Goal: Task Accomplishment & Management: Complete application form

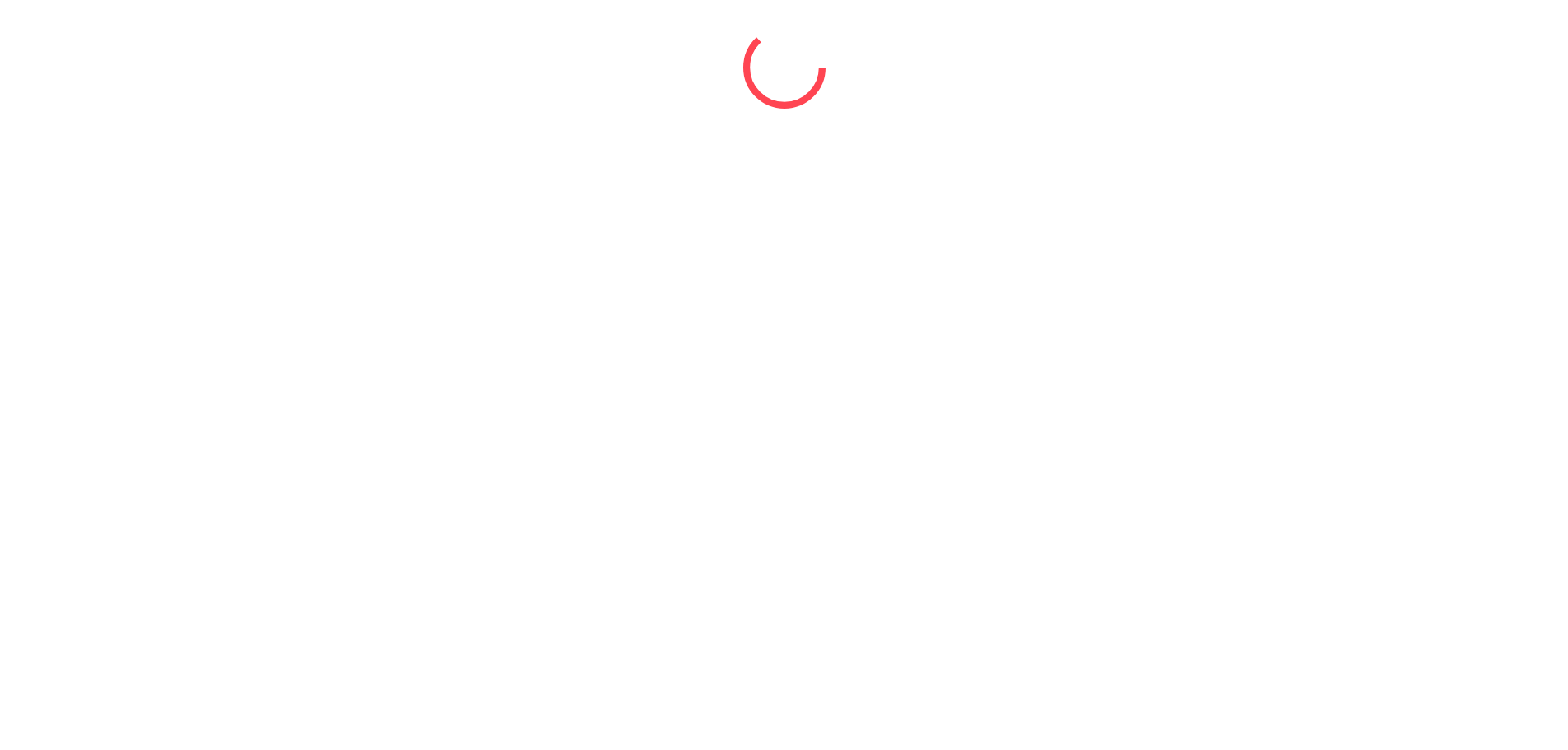
select select "*"
select select "****"
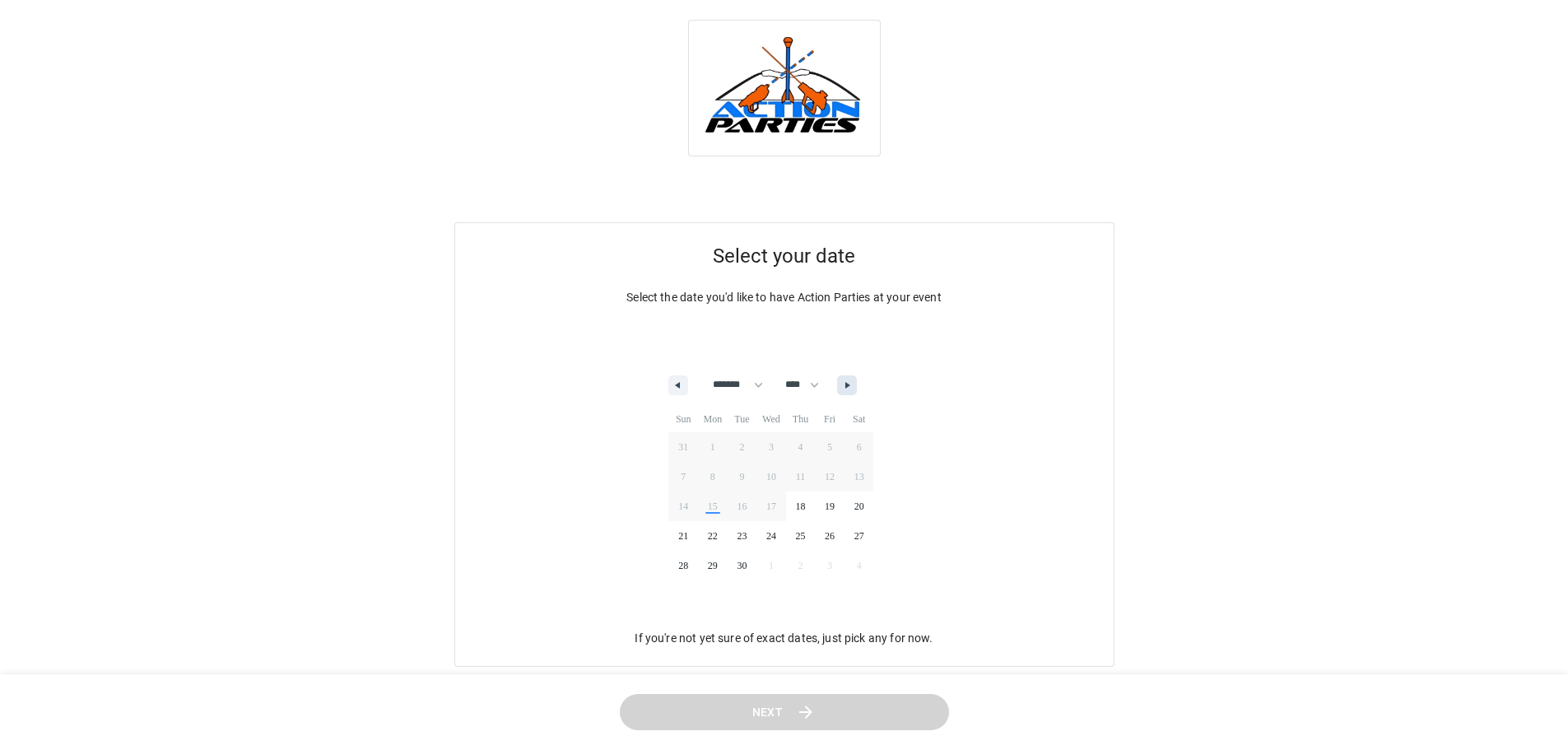
click at [853, 382] on icon "button" at bounding box center [849, 385] width 8 height 7
select select "*"
click at [838, 473] on span "10" at bounding box center [829, 476] width 30 height 21
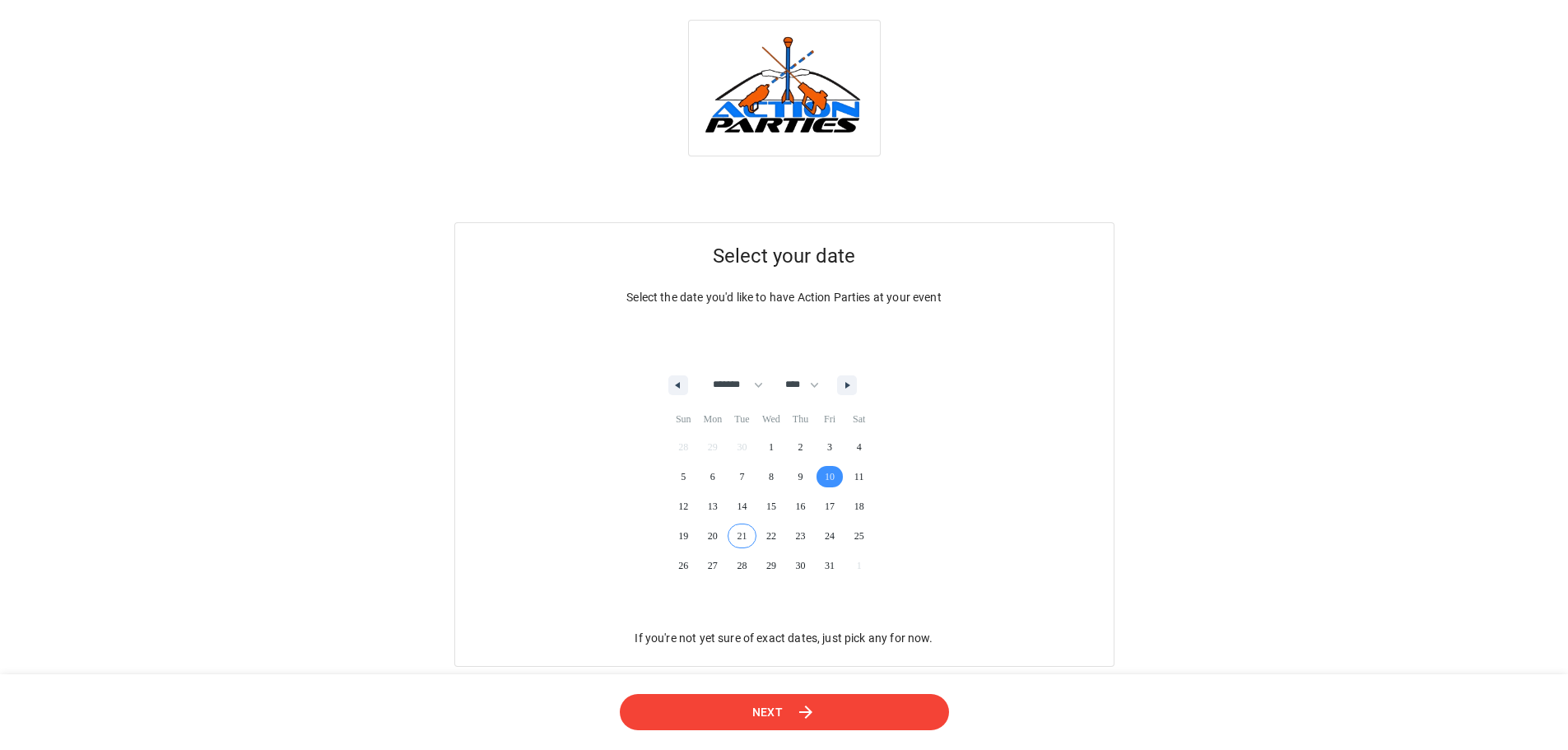
click at [820, 706] on button "Next" at bounding box center [784, 711] width 332 height 37
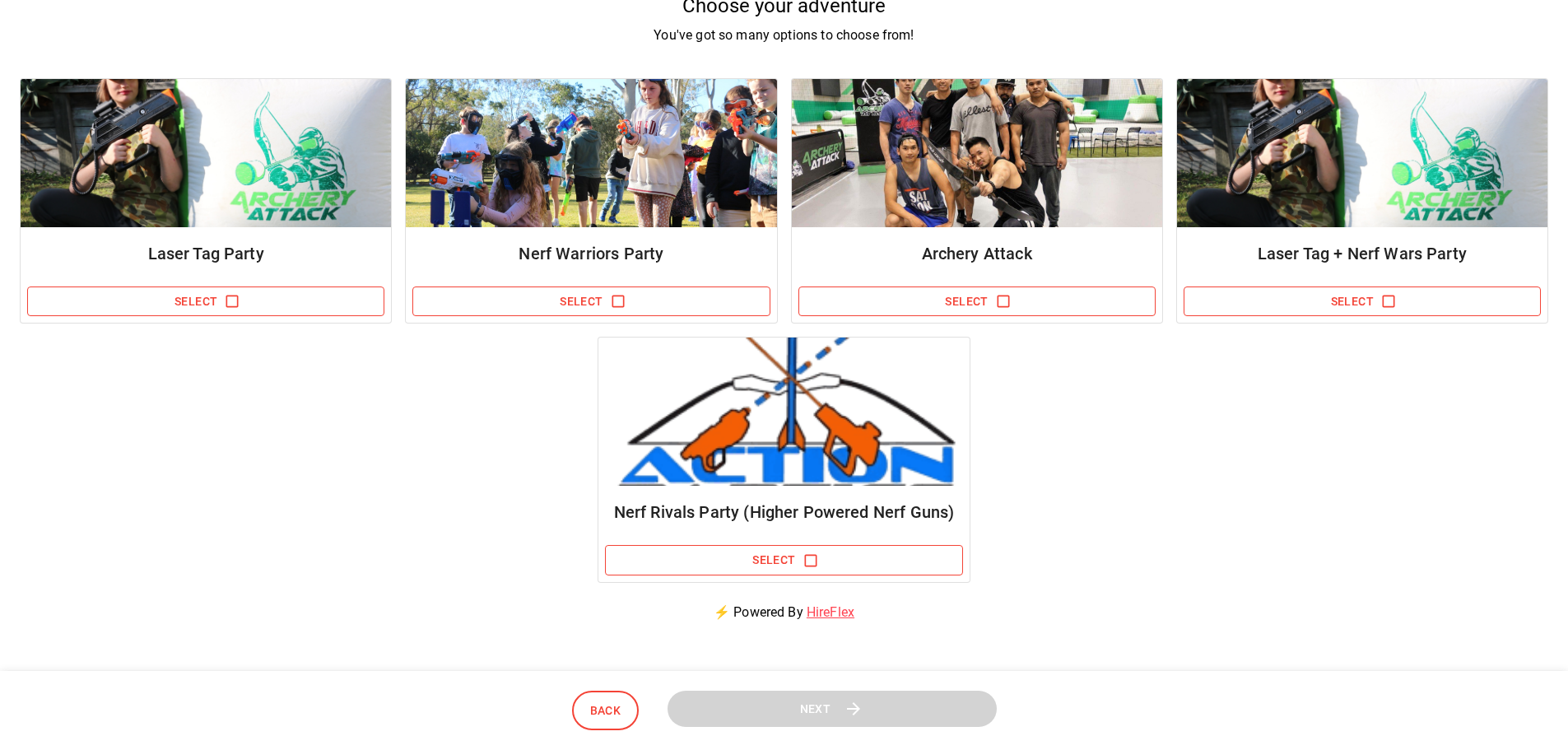
scroll to position [165, 0]
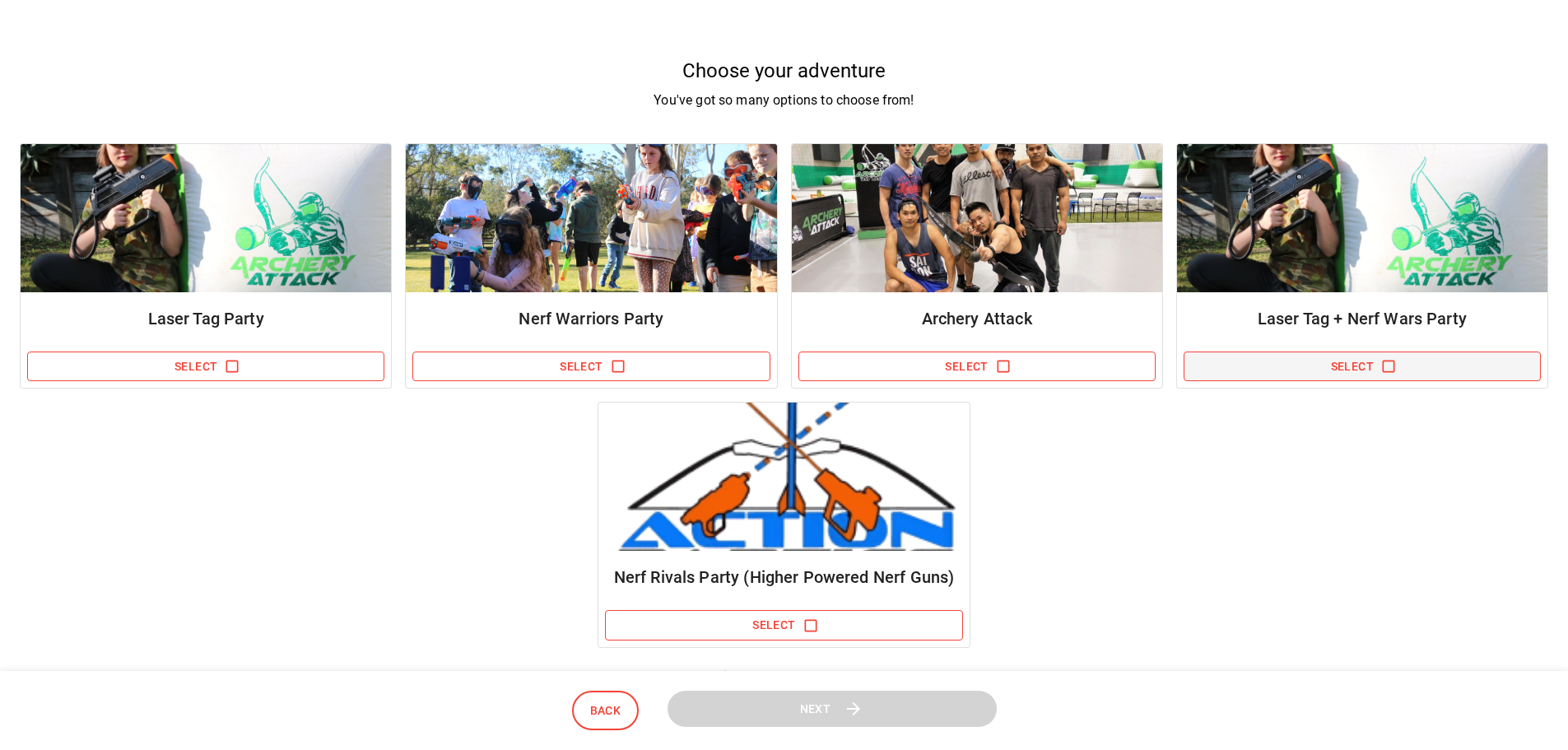
click at [1391, 363] on icon "button" at bounding box center [1389, 366] width 17 height 17
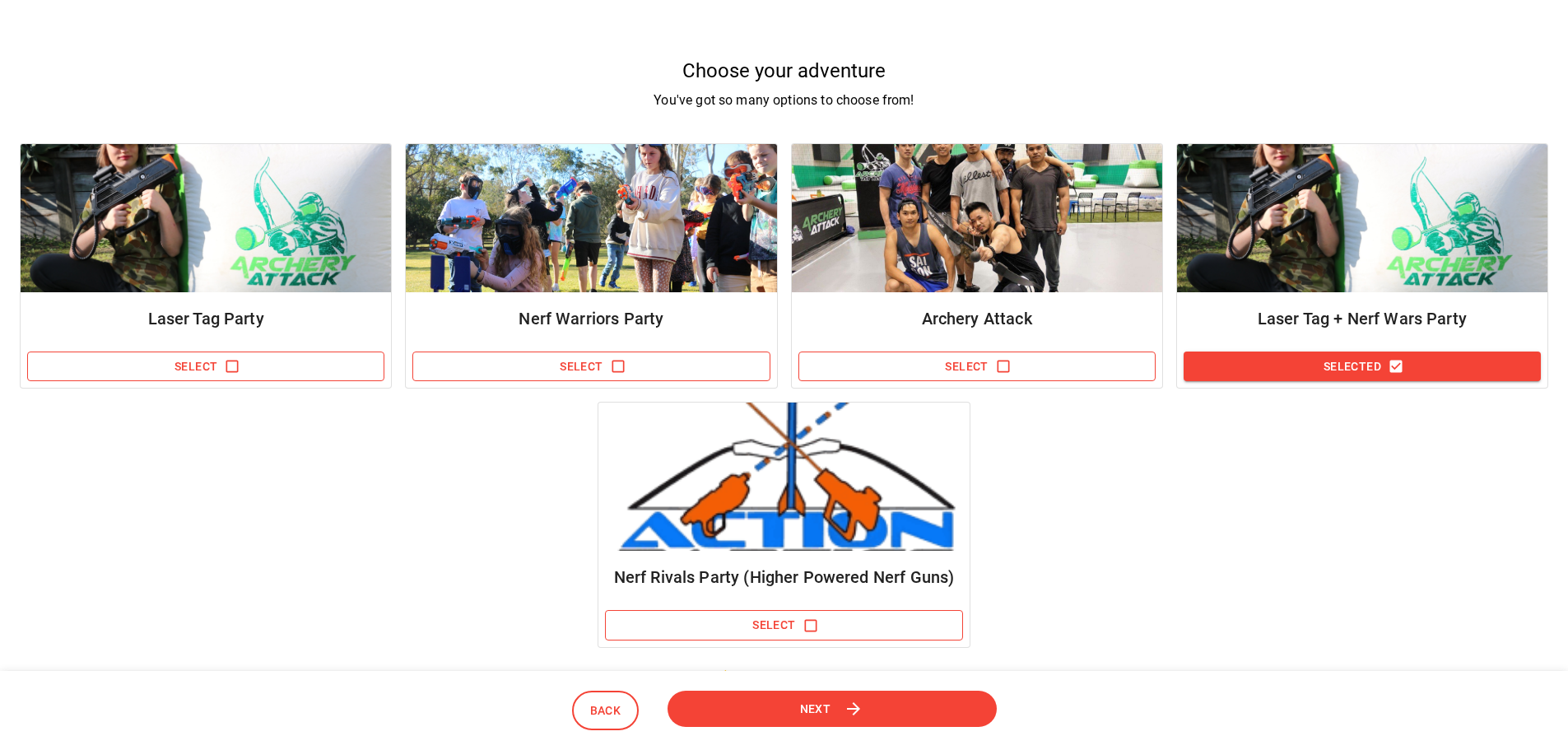
click at [813, 716] on span "Next" at bounding box center [814, 708] width 32 height 21
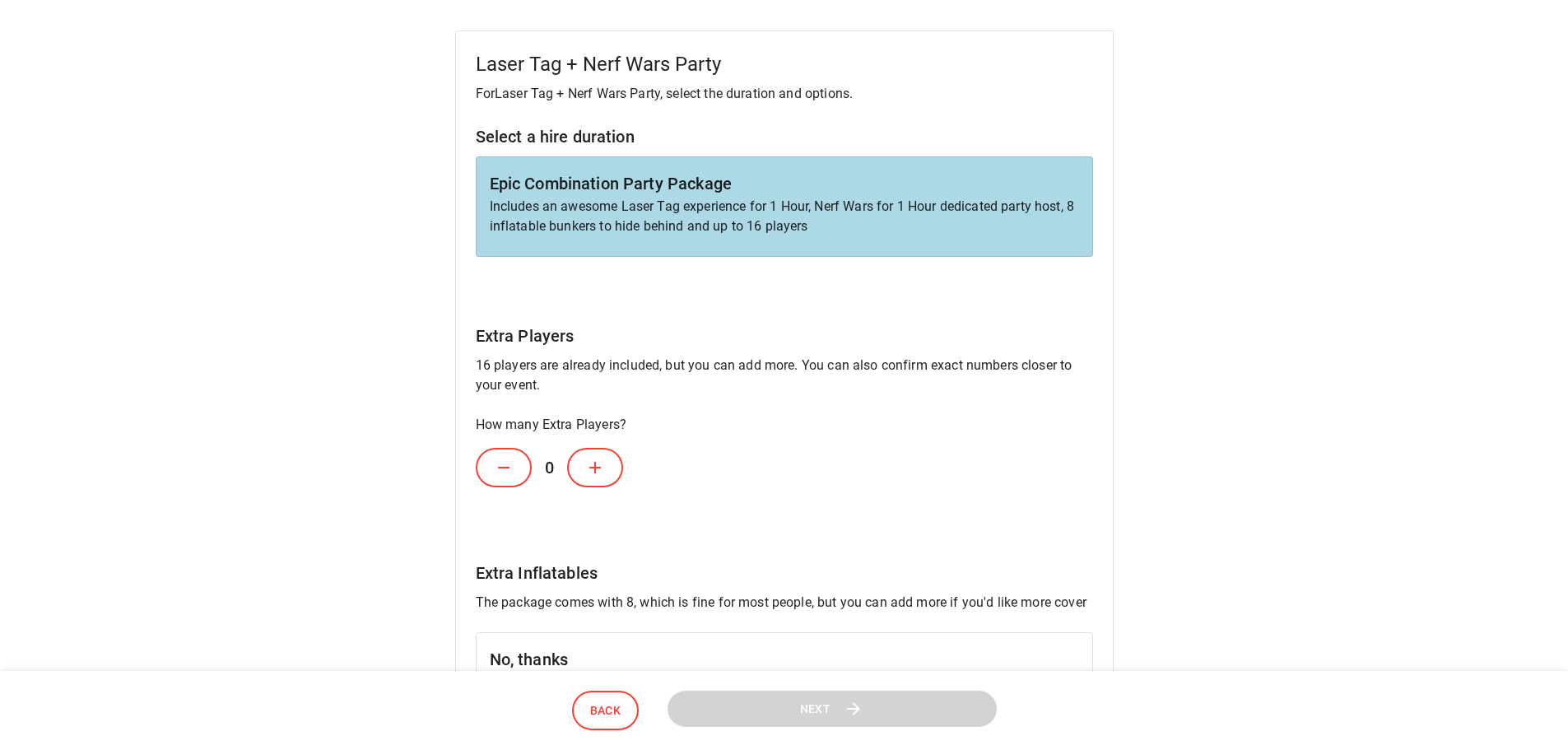
scroll to position [247, 0]
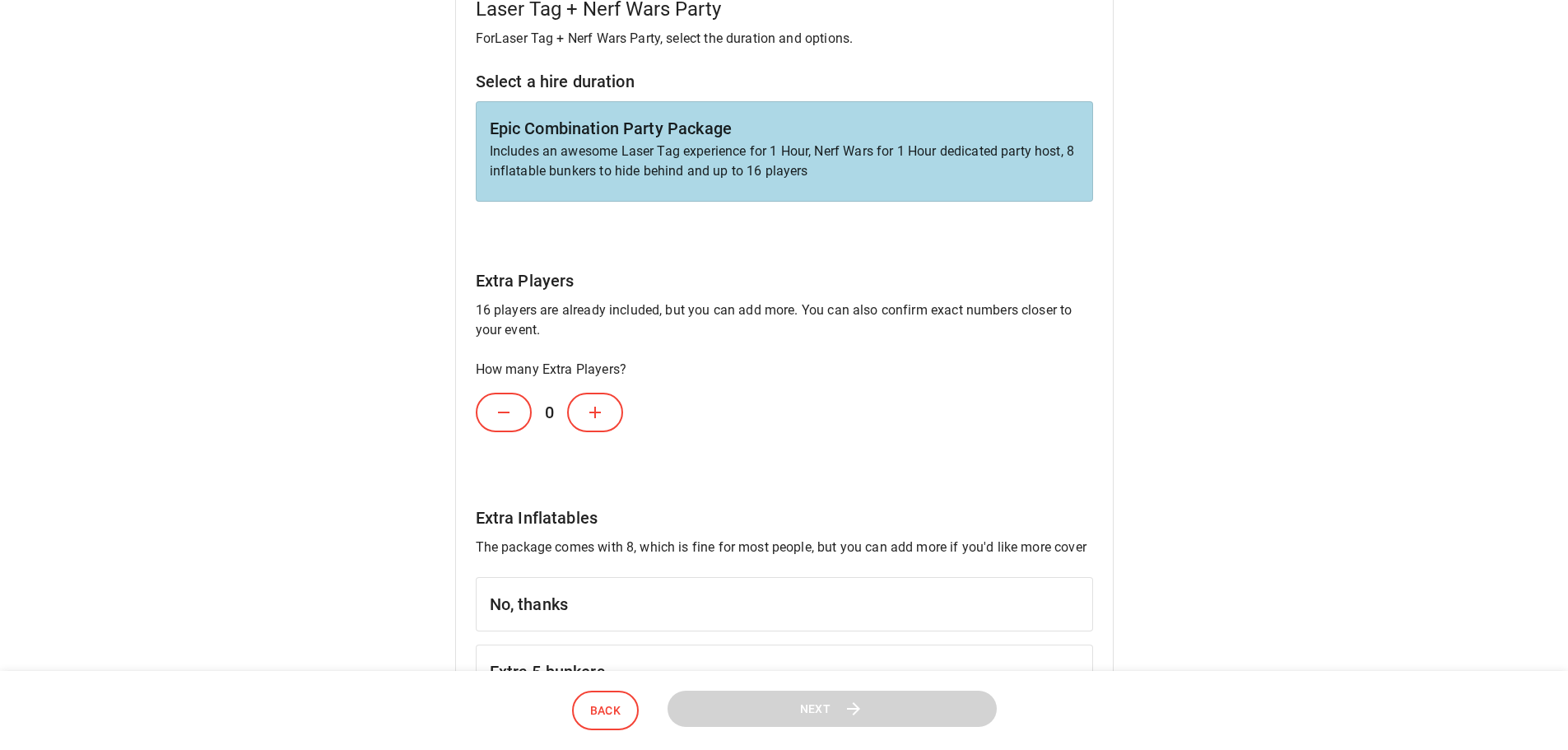
click at [603, 413] on icon at bounding box center [595, 413] width 20 height 20
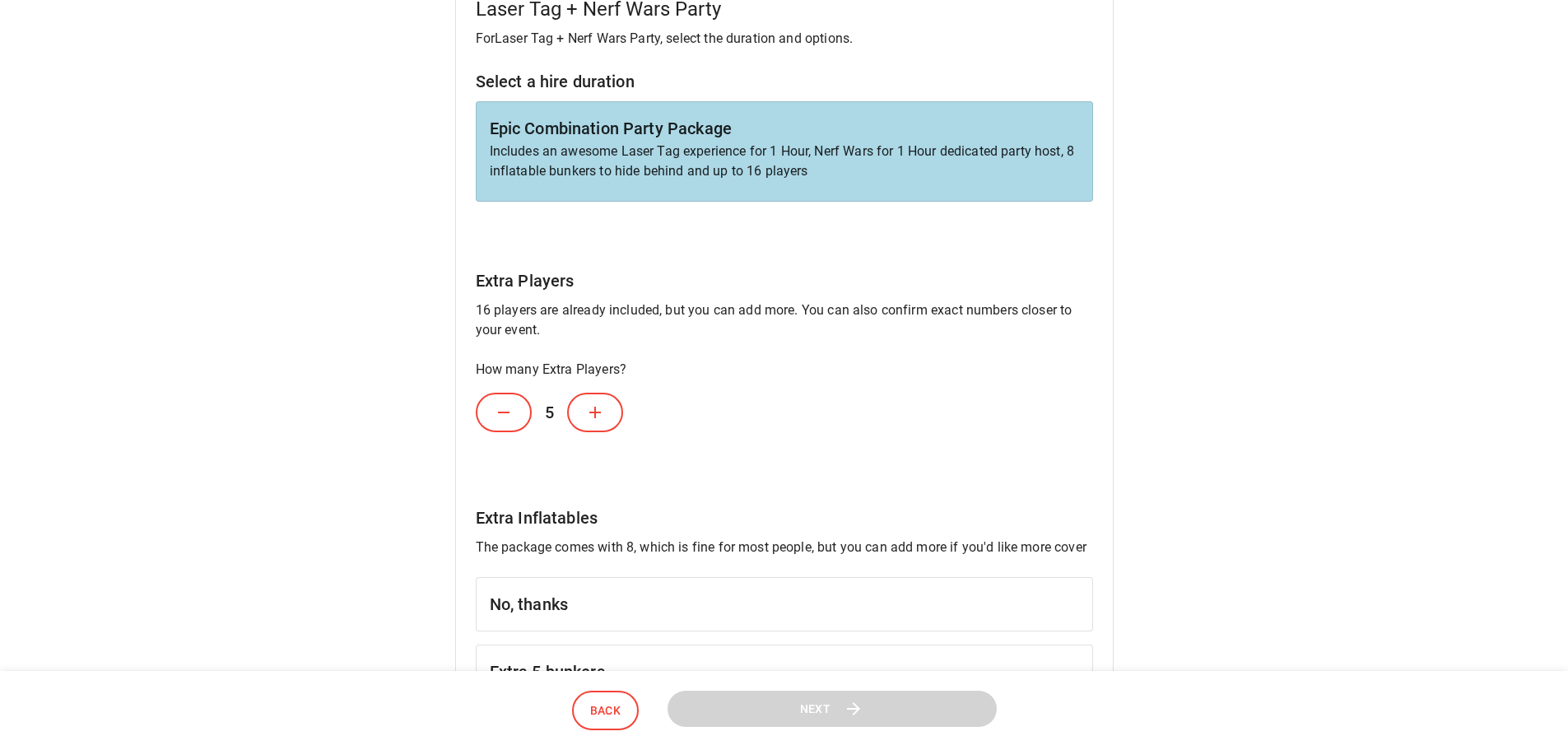
click at [603, 413] on icon at bounding box center [595, 413] width 20 height 20
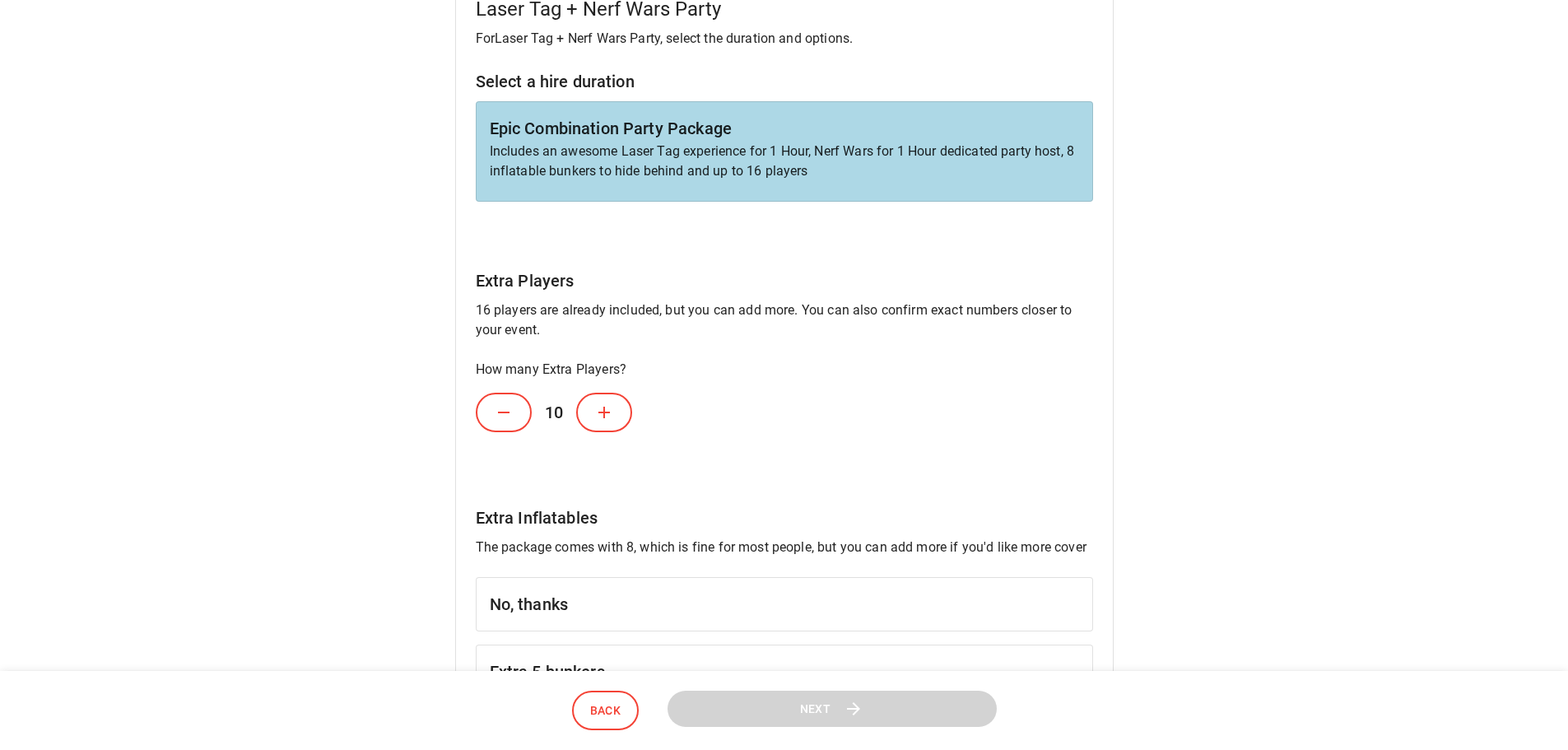
click at [603, 413] on icon at bounding box center [605, 413] width 20 height 20
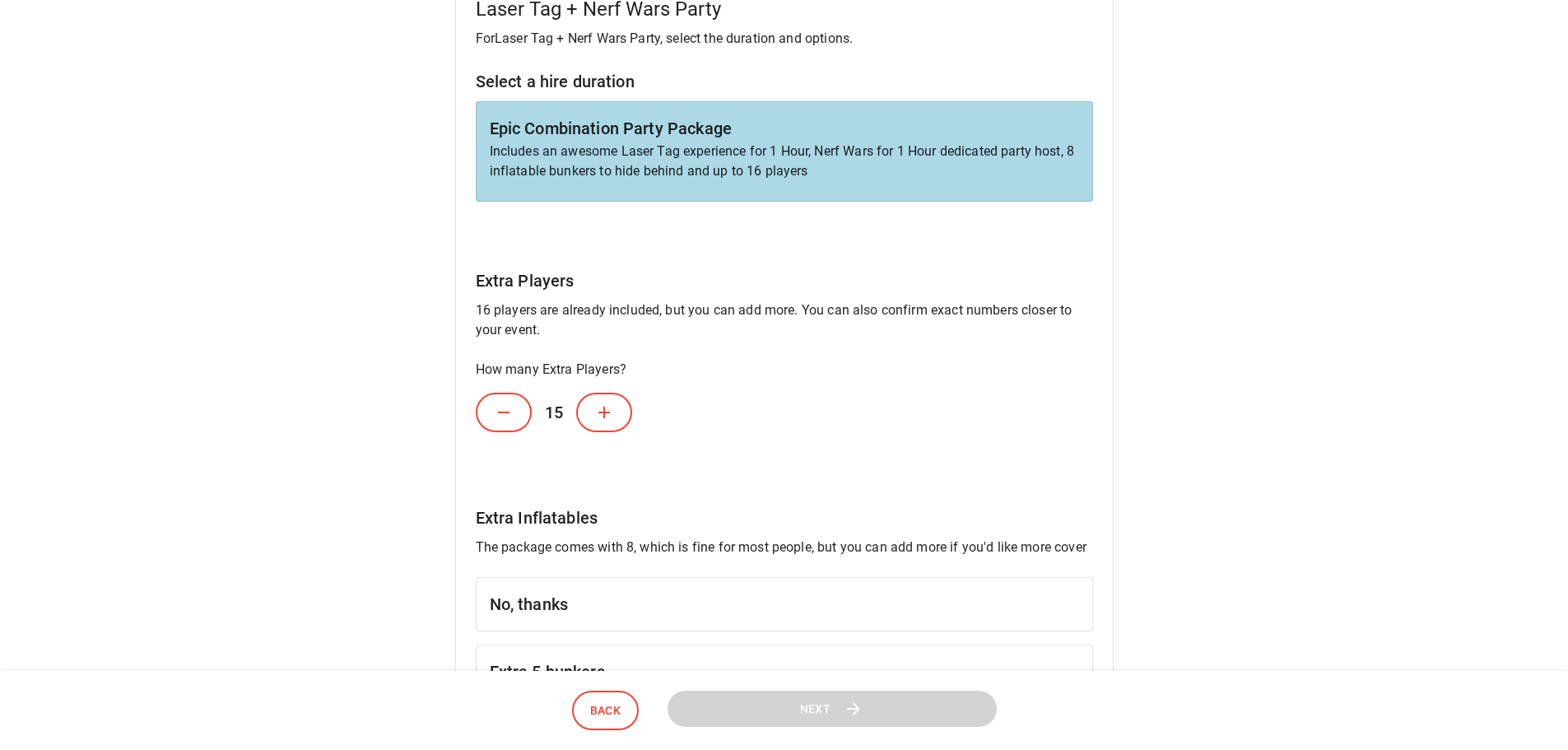
click at [603, 413] on icon at bounding box center [605, 413] width 20 height 20
click at [517, 404] on button at bounding box center [504, 413] width 56 height 40
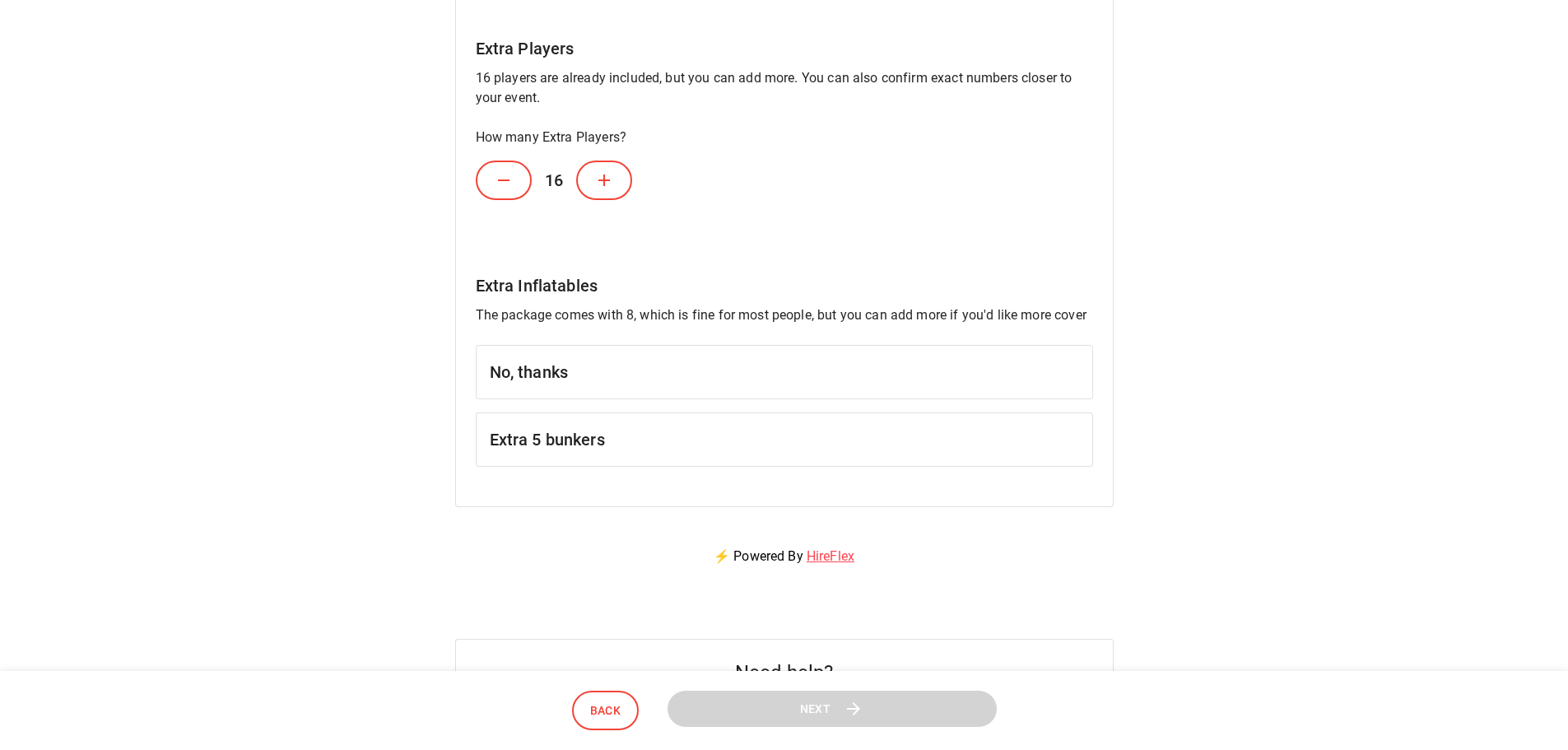
scroll to position [494, 0]
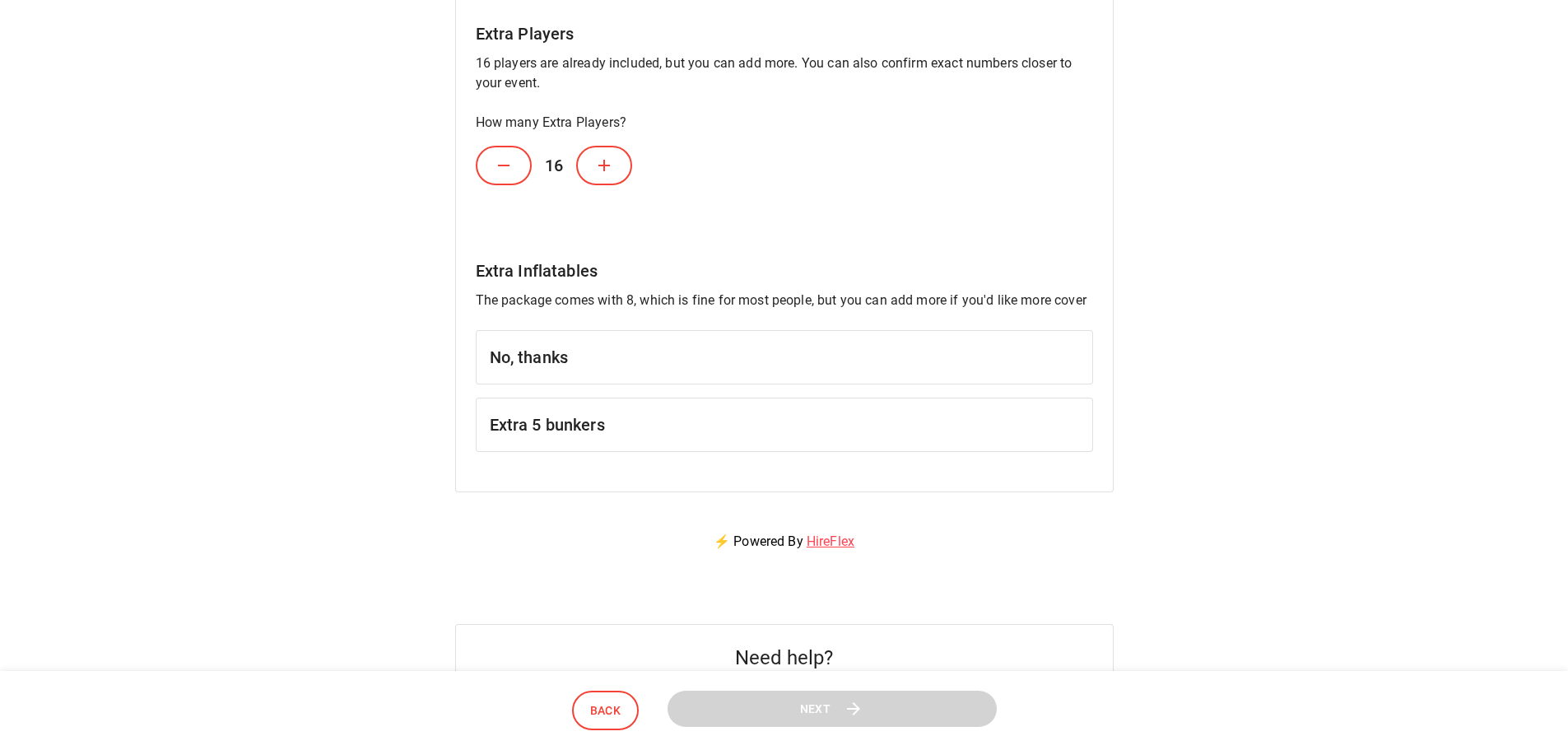
click at [1358, 366] on div "Laser Tag + Nerf Wars Party For Laser Tag + Nerf Wars Party , select the durati…" at bounding box center [784, 121] width 1528 height 784
click at [605, 425] on h6 "Extra 5 bunkers" at bounding box center [784, 425] width 590 height 26
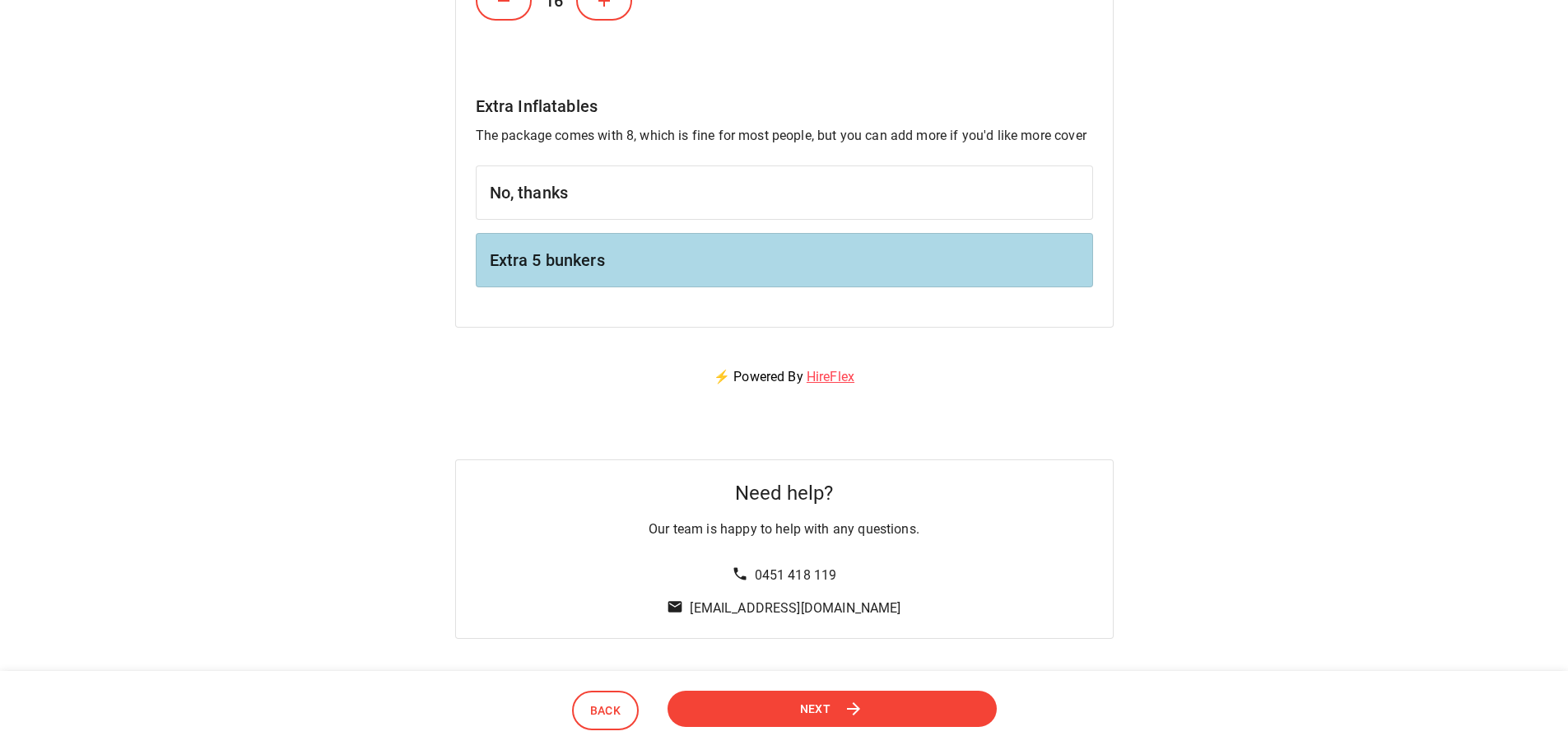
scroll to position [741, 0]
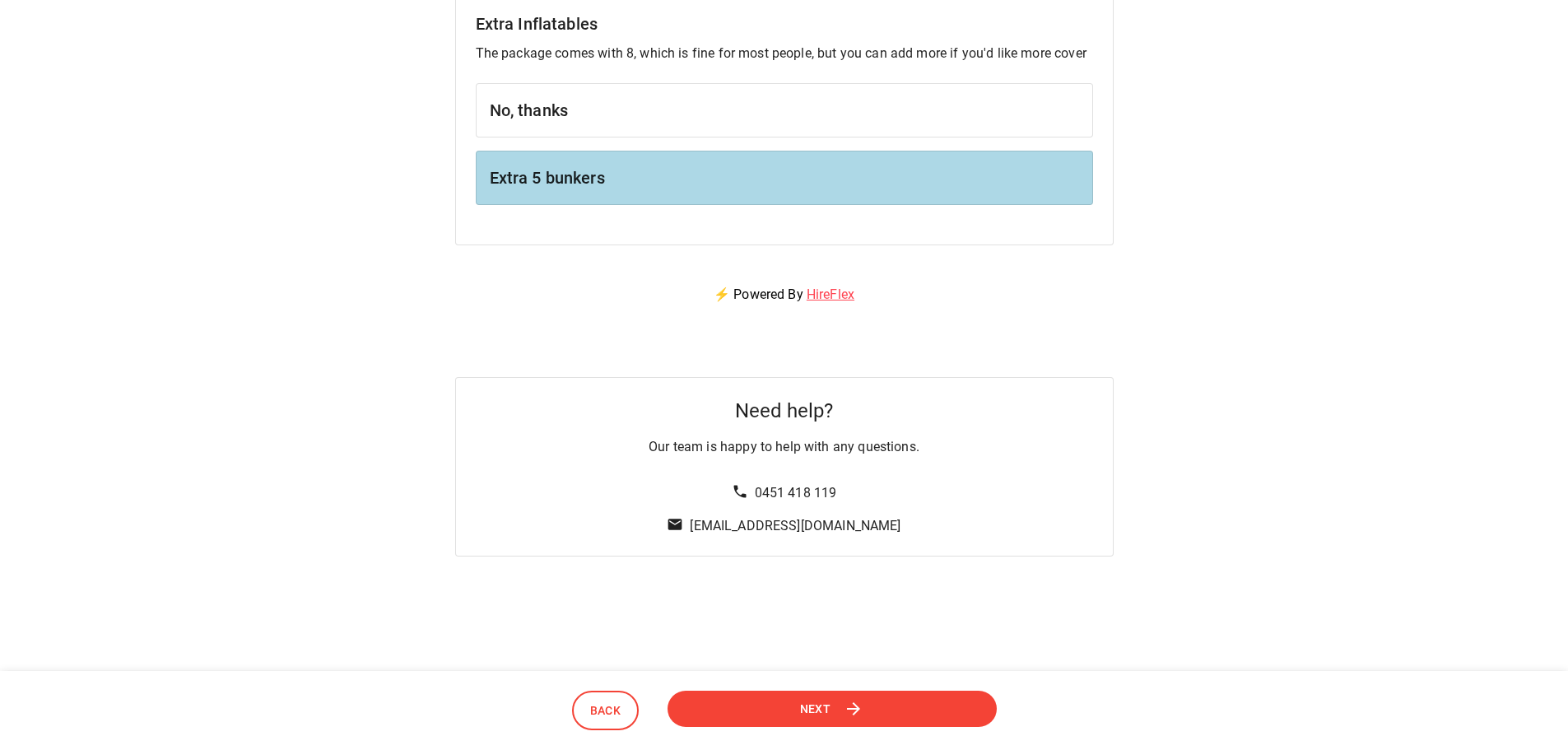
click at [863, 719] on button "Next" at bounding box center [831, 708] width 335 height 37
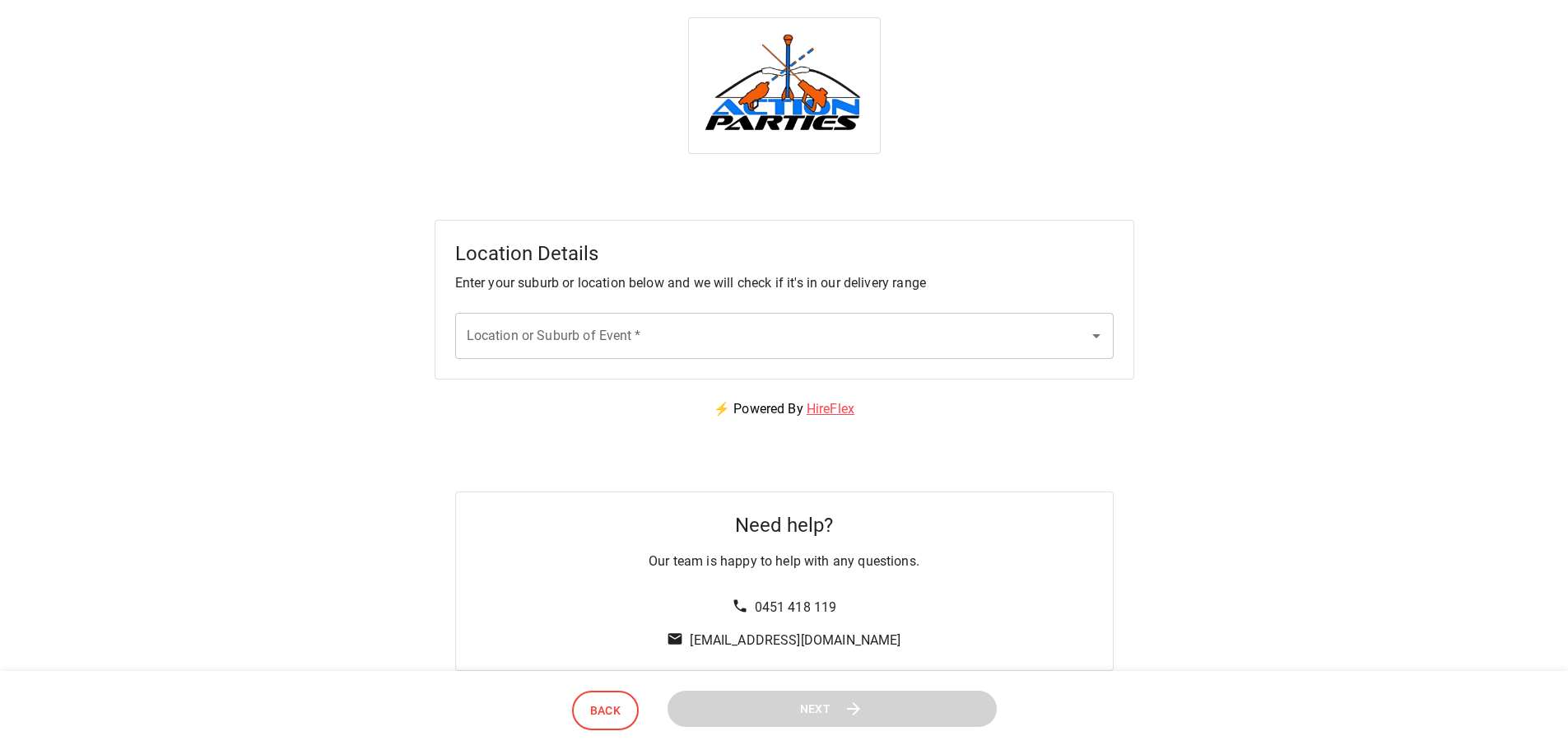
scroll to position [0, 0]
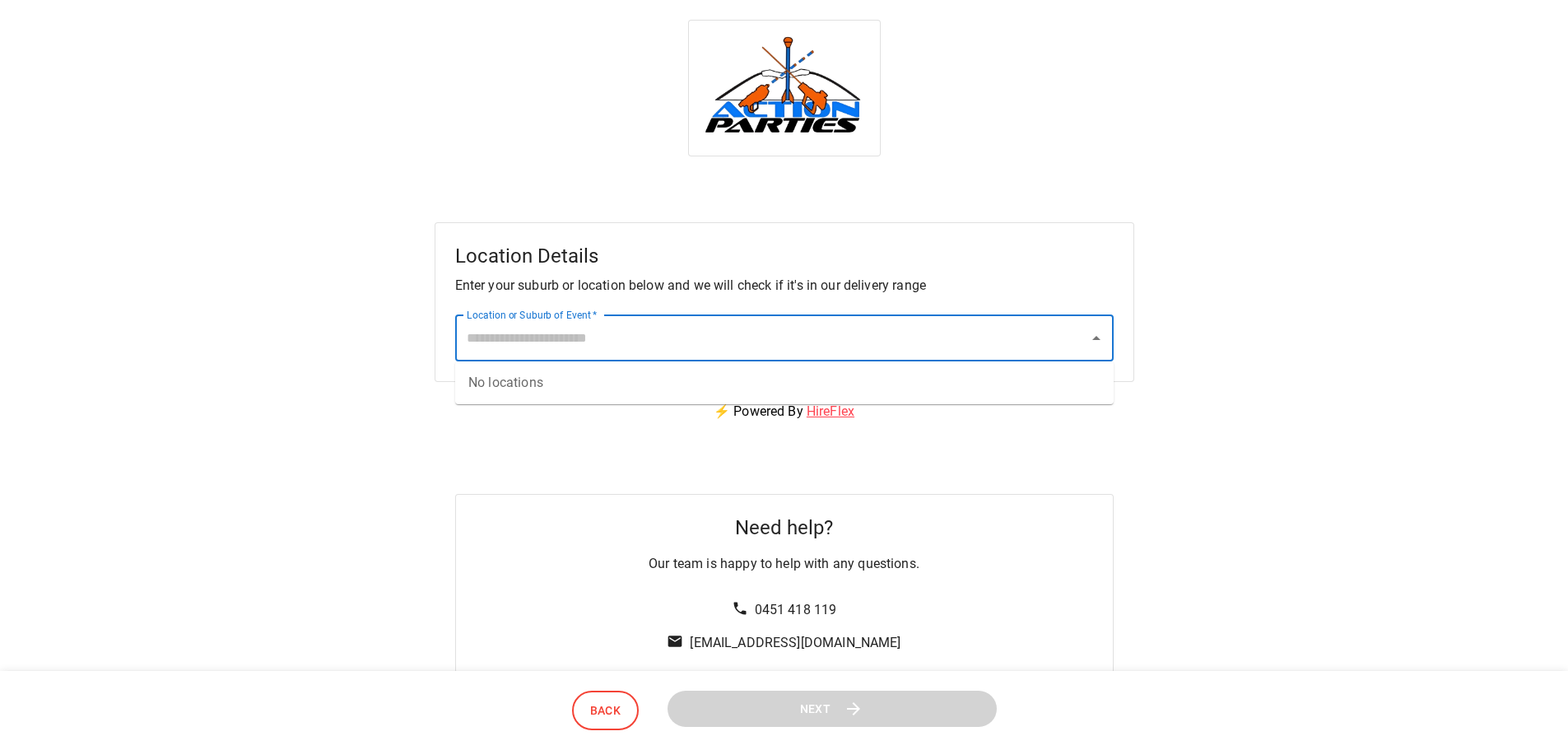
click at [891, 332] on input "Location or Suburb of Event   *" at bounding box center [772, 338] width 619 height 31
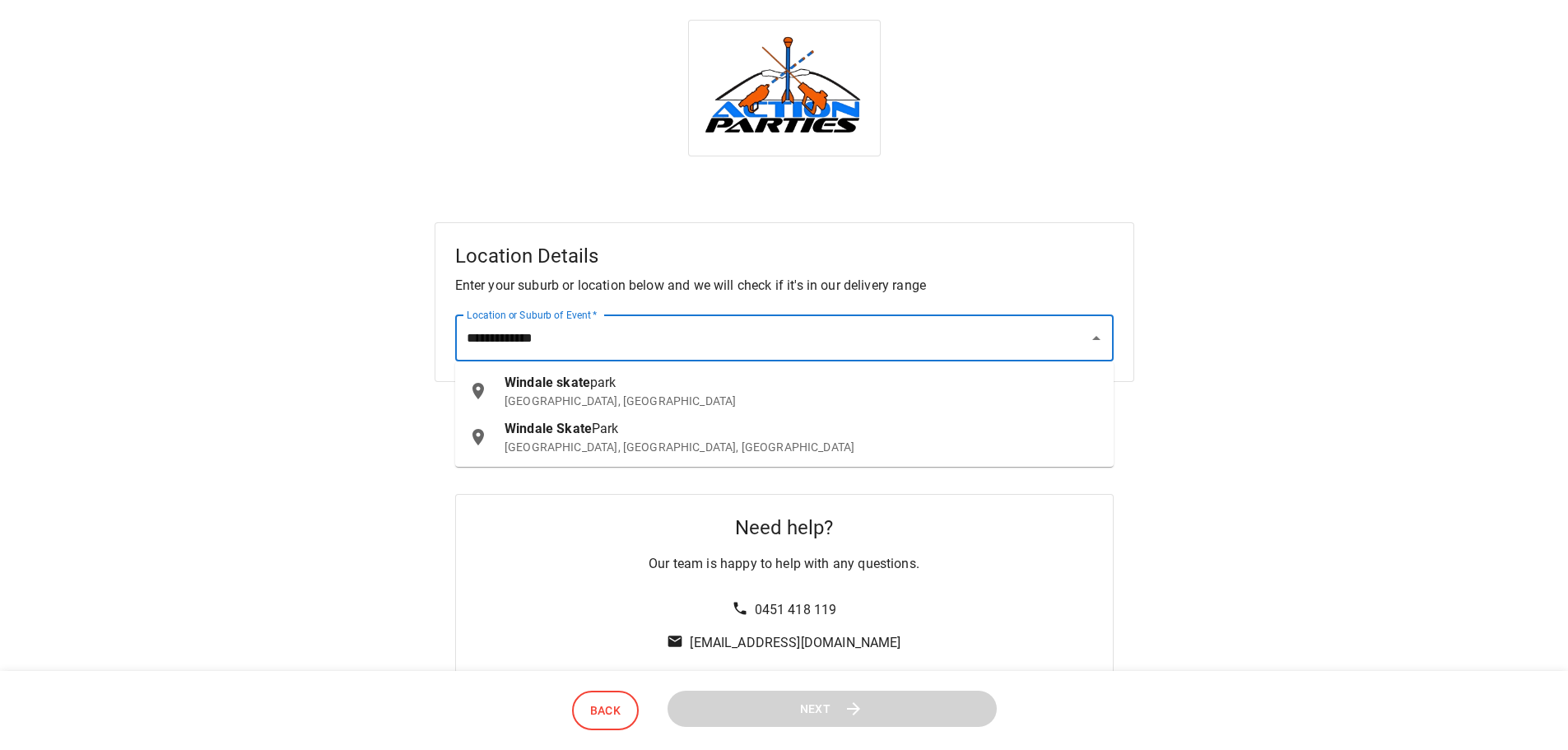
click at [593, 404] on p "[GEOGRAPHIC_DATA], [GEOGRAPHIC_DATA]" at bounding box center [802, 401] width 596 height 17
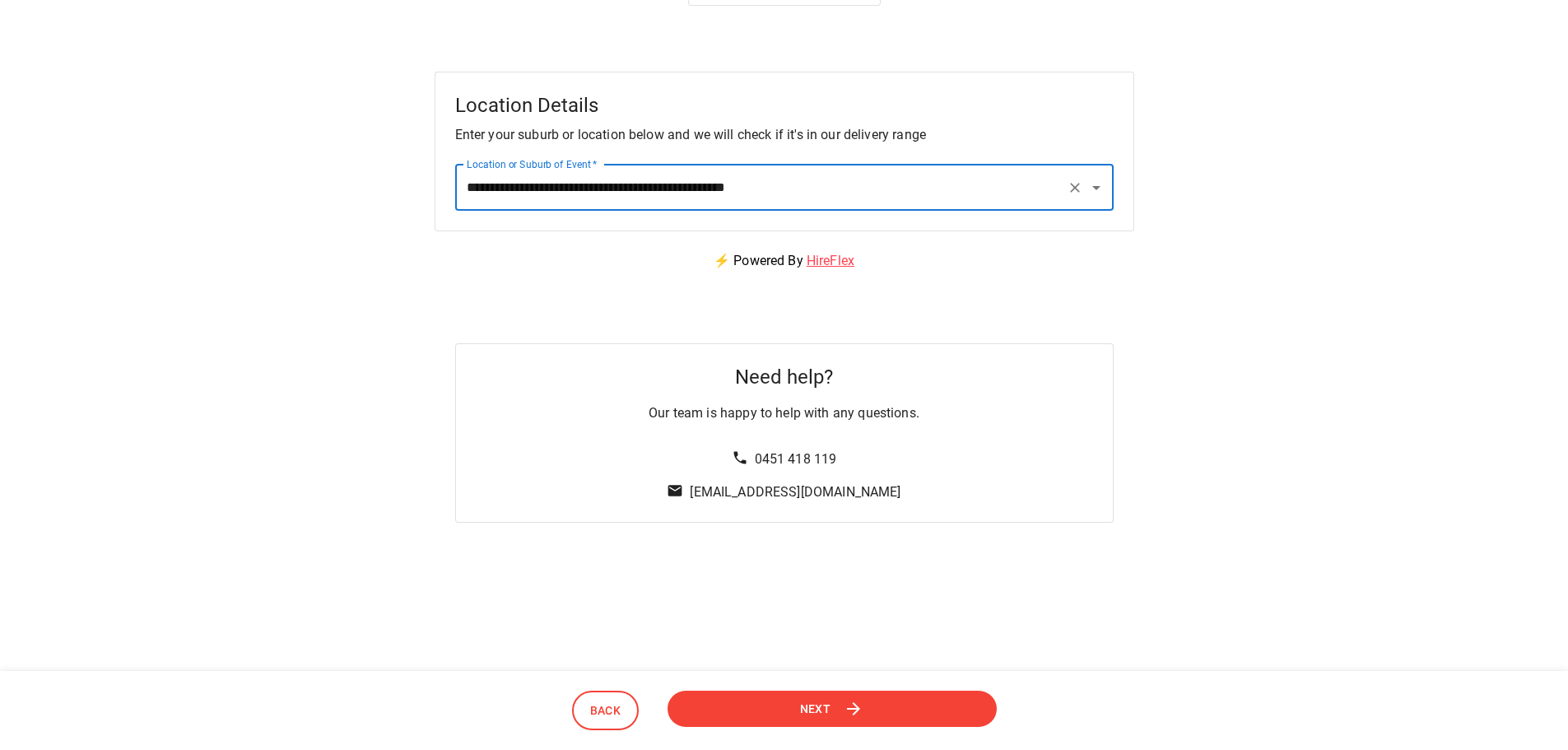
scroll to position [165, 0]
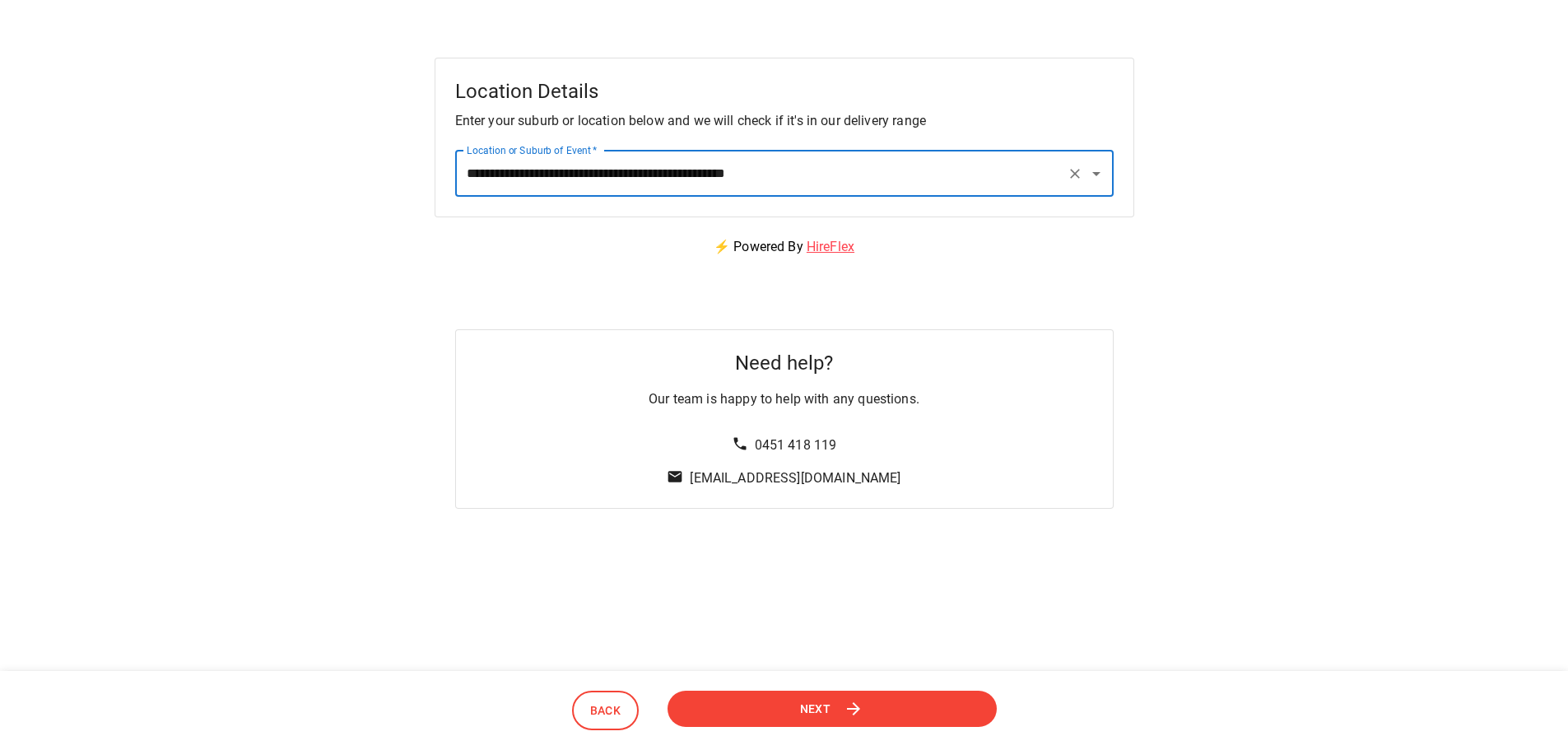
type input "**********"
click at [819, 708] on span "Next" at bounding box center [815, 708] width 31 height 21
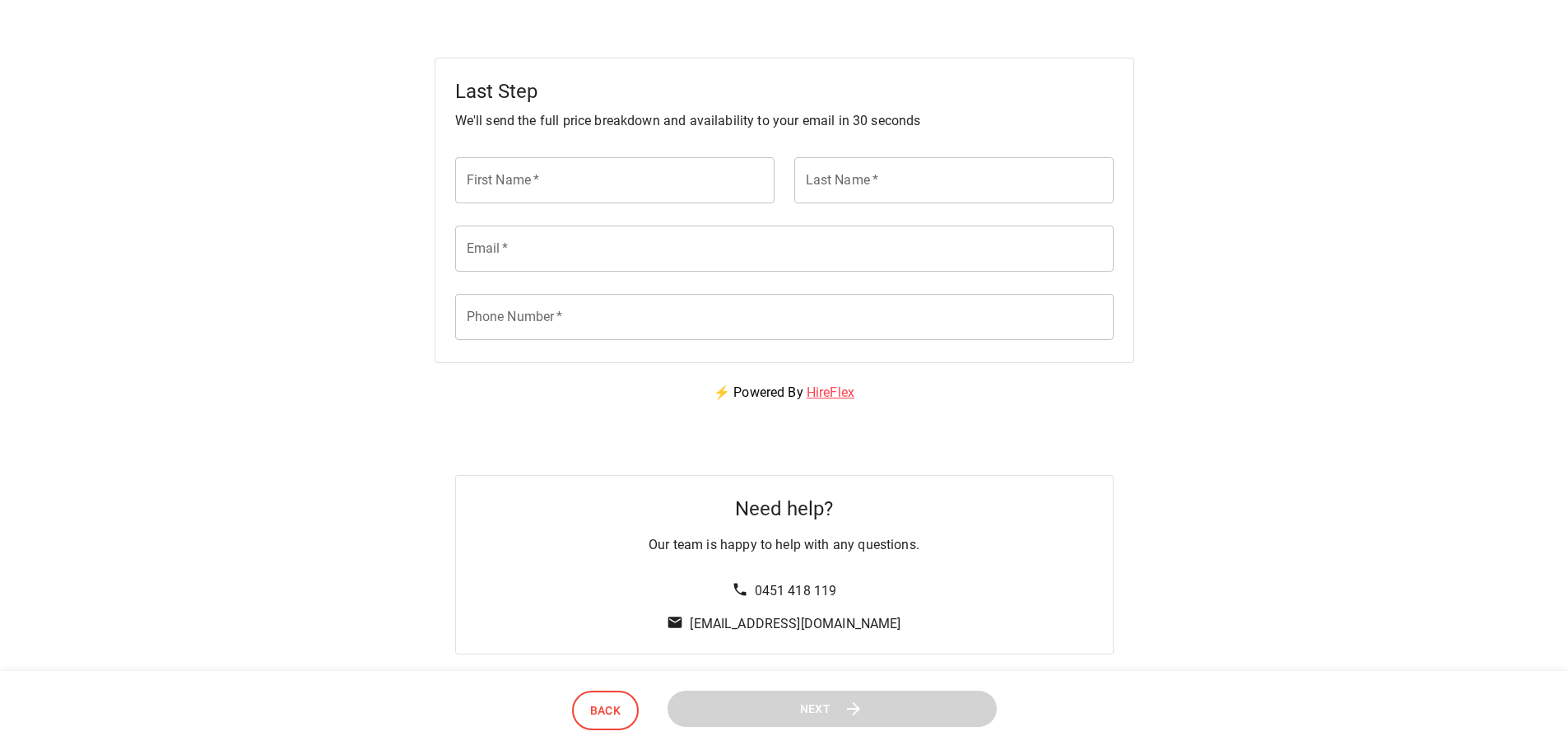
scroll to position [0, 0]
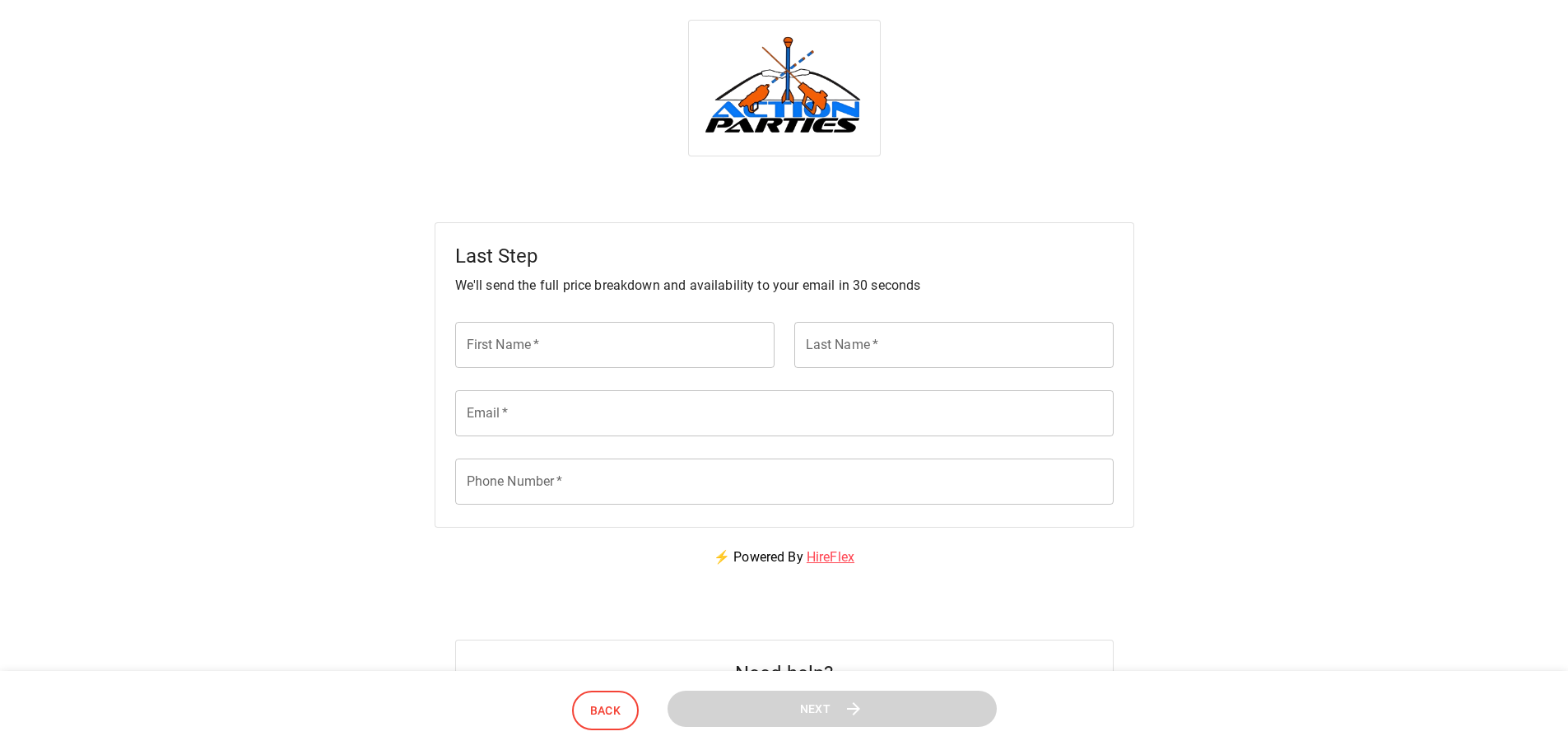
click at [669, 332] on input "First Name   *" at bounding box center [614, 345] width 319 height 46
type input "*********"
type input "******"
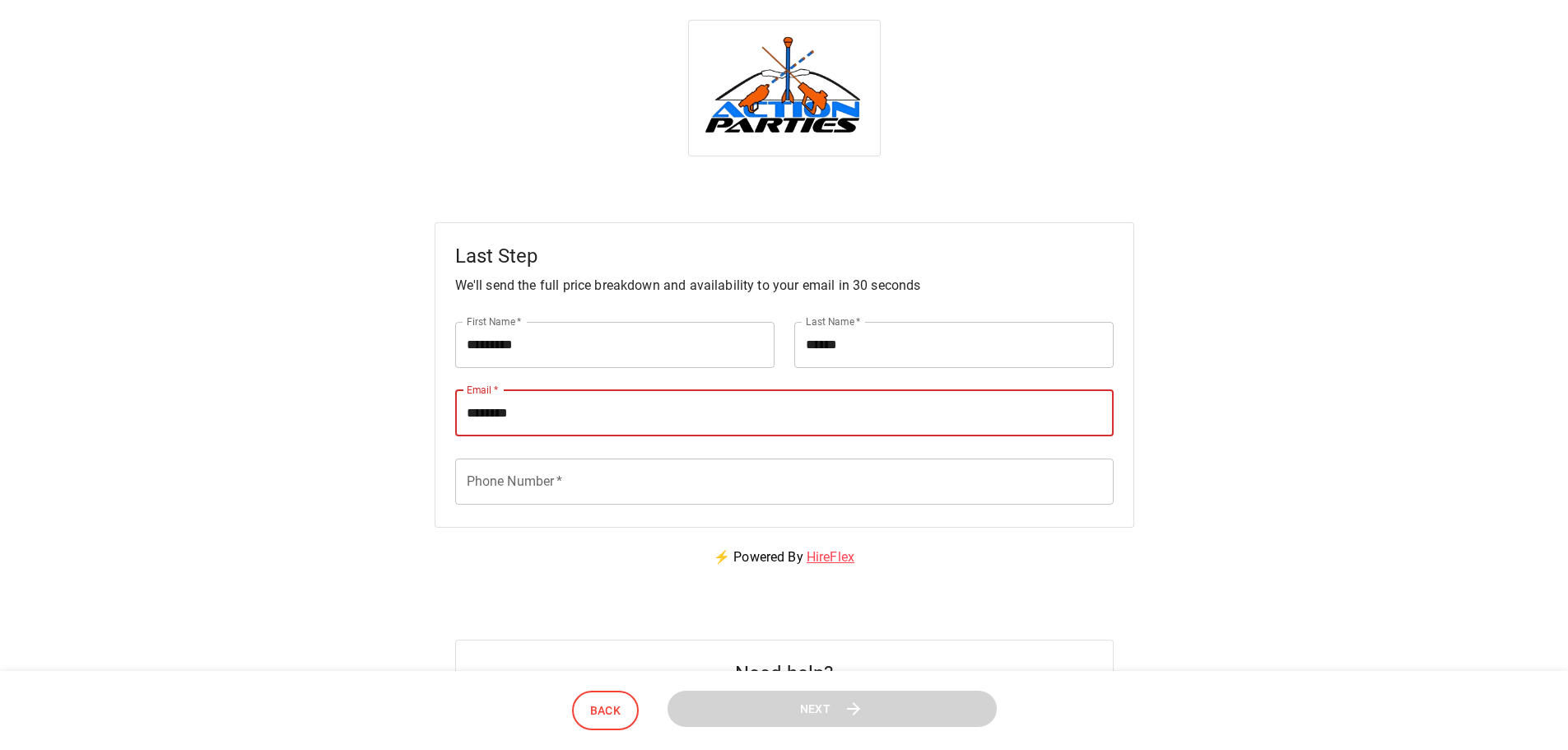
type input "**********"
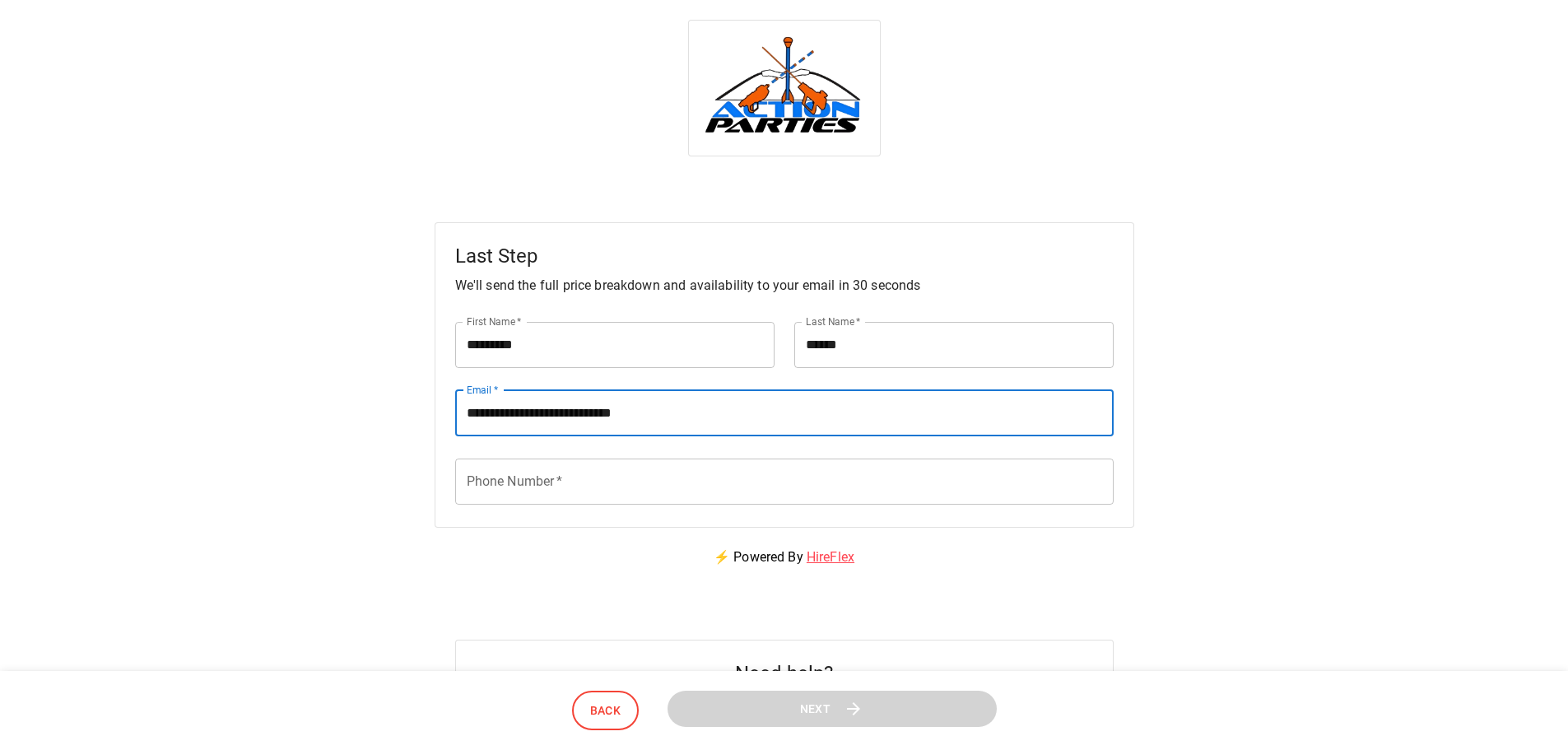
click at [578, 485] on input "Phone Number   *" at bounding box center [784, 481] width 658 height 46
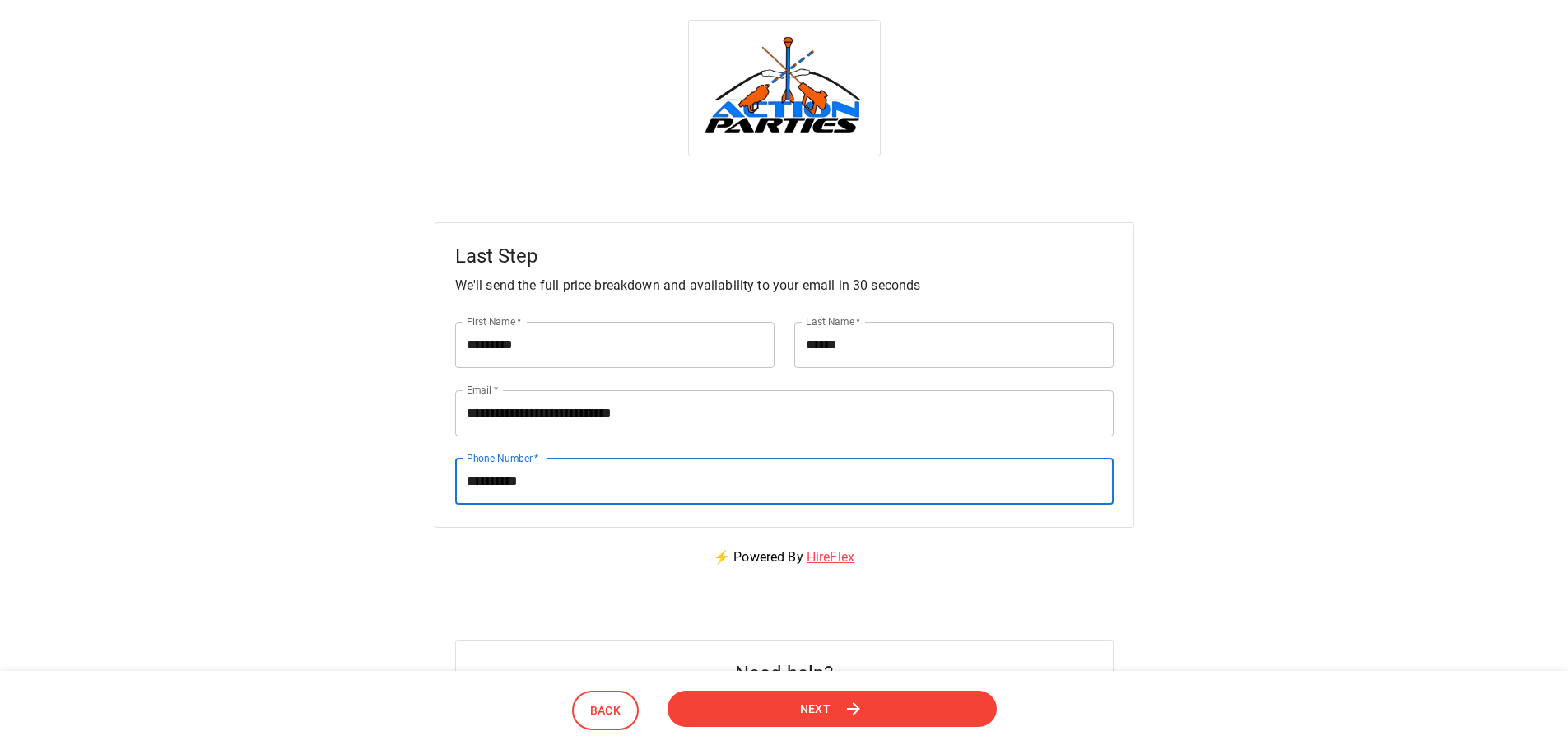
type input "**********"
click at [1198, 495] on div "**********" at bounding box center [784, 375] width 1528 height 305
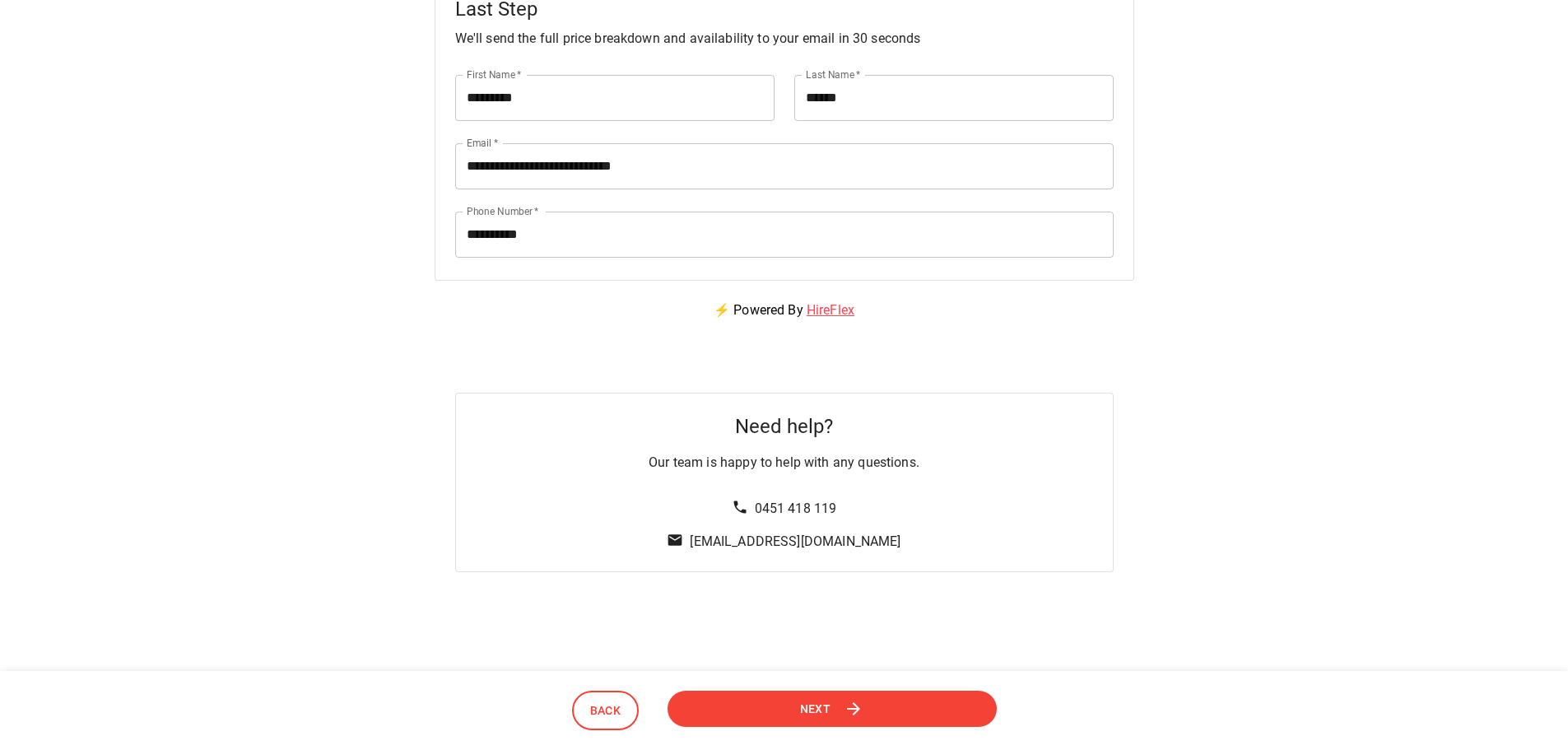
scroll to position [329, 0]
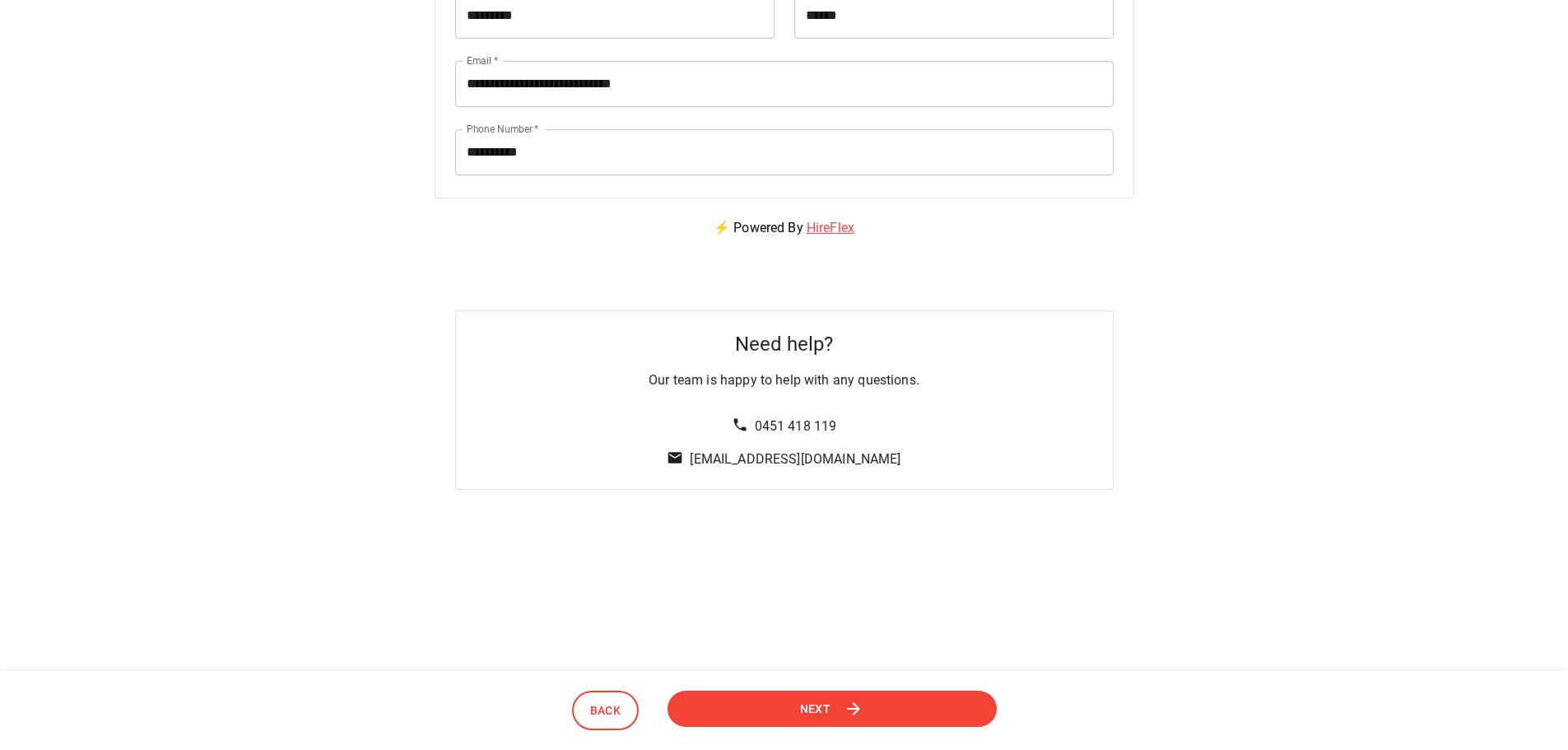
click at [806, 700] on span "Next" at bounding box center [815, 708] width 31 height 21
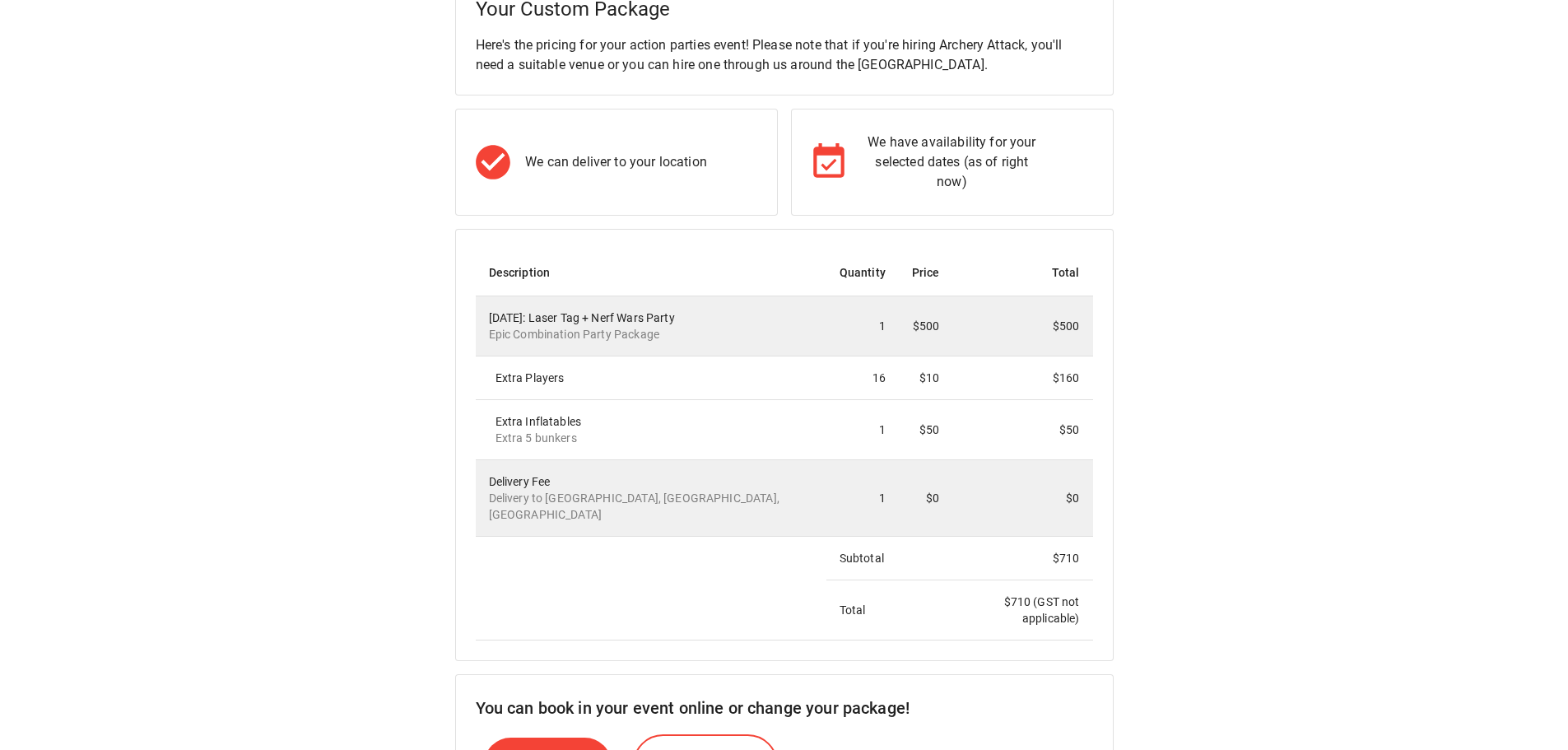
scroll to position [0, 0]
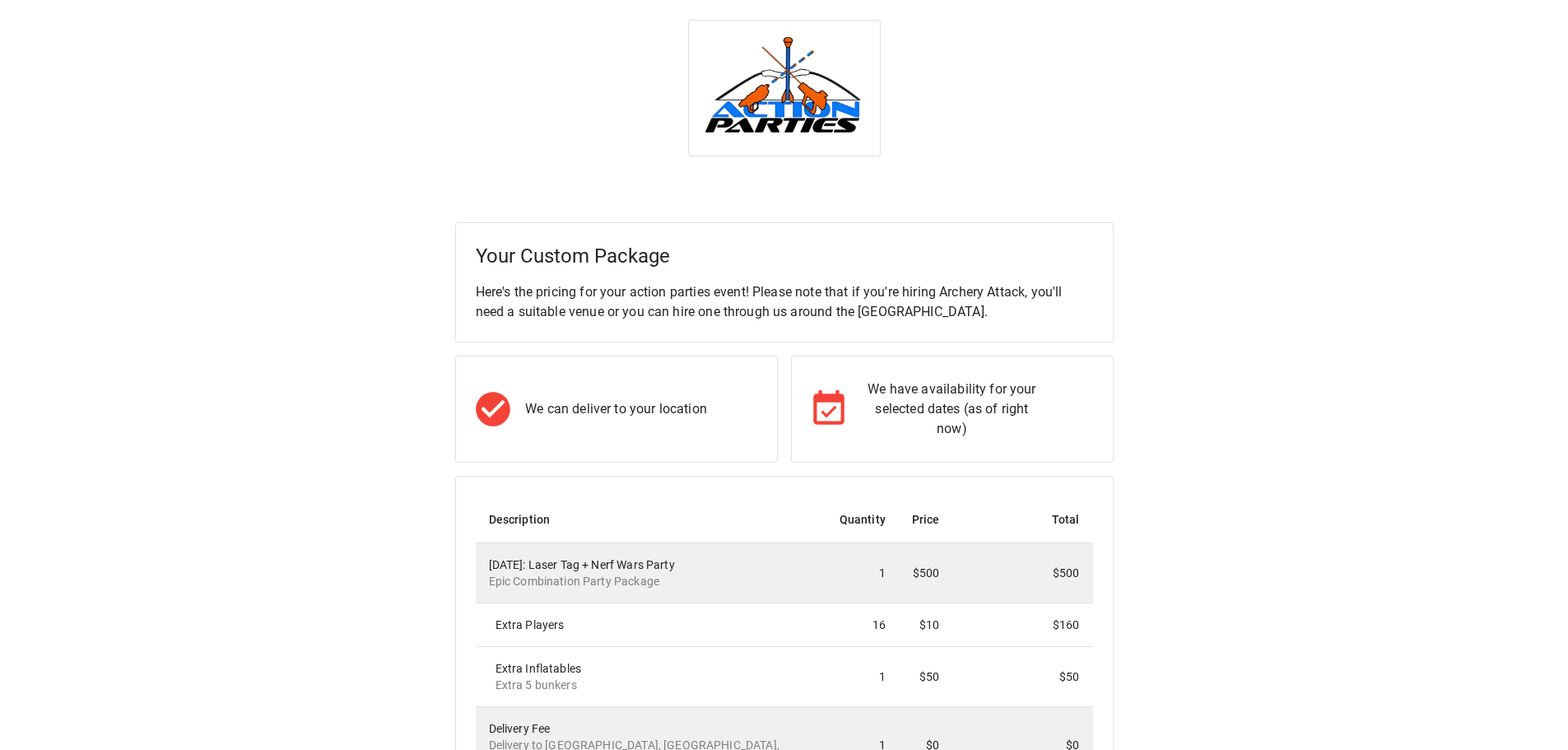
click at [1423, 416] on div "Your Custom Package Here's the pricing for your action parties event! Please no…" at bounding box center [784, 708] width 1528 height 971
drag, startPoint x: 682, startPoint y: 12, endPoint x: 967, endPoint y: 155, distance: 318.9
click at [967, 155] on div "Your Custom Package Here's the pricing for your action parties event! Please no…" at bounding box center [784, 752] width 1568 height 1504
click at [1470, 304] on div "Your Custom Package Here's the pricing for your action parties event! Please no…" at bounding box center [784, 708] width 1528 height 971
drag, startPoint x: 1363, startPoint y: 338, endPoint x: 1269, endPoint y: 152, distance: 208.4
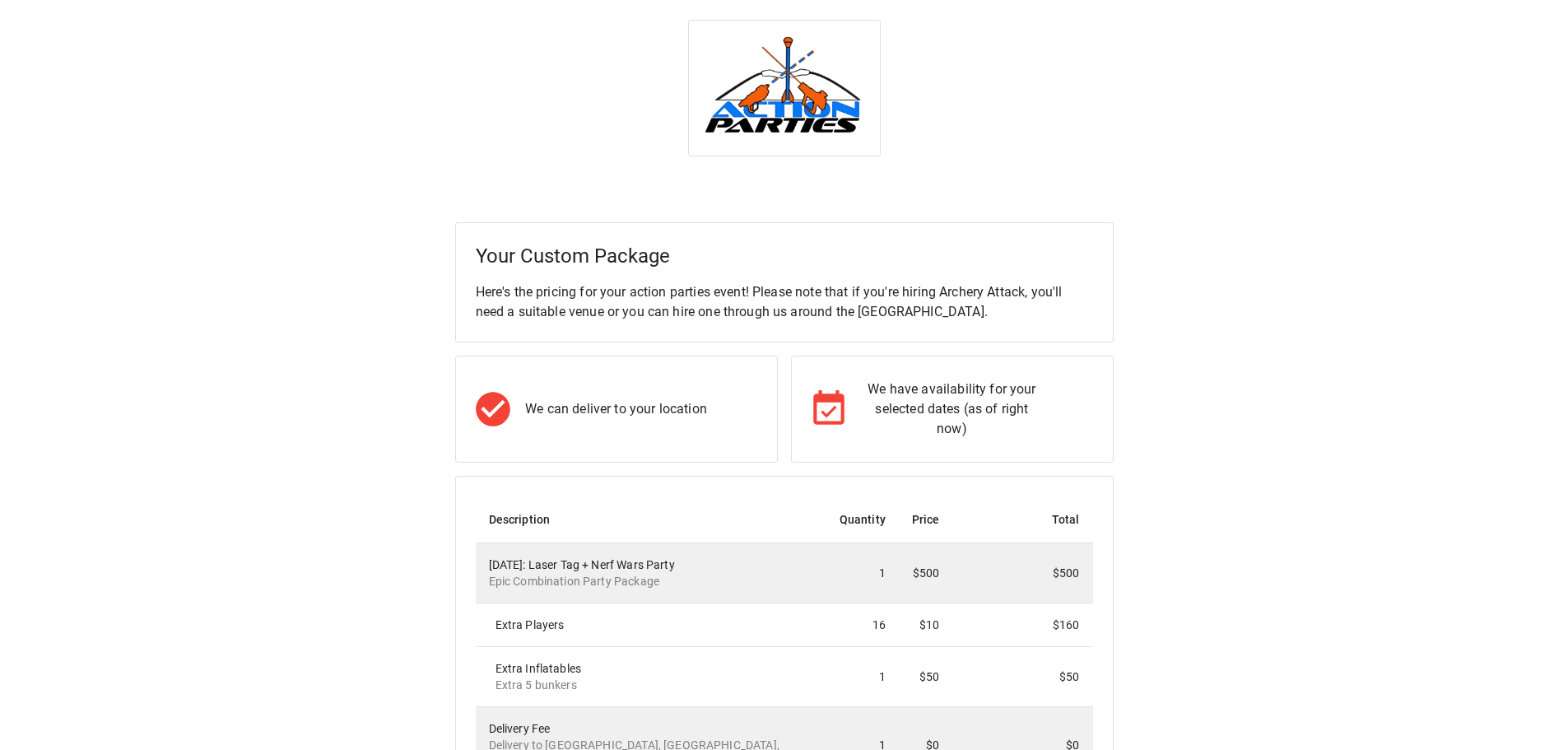
click at [1269, 152] on div at bounding box center [784, 88] width 1528 height 136
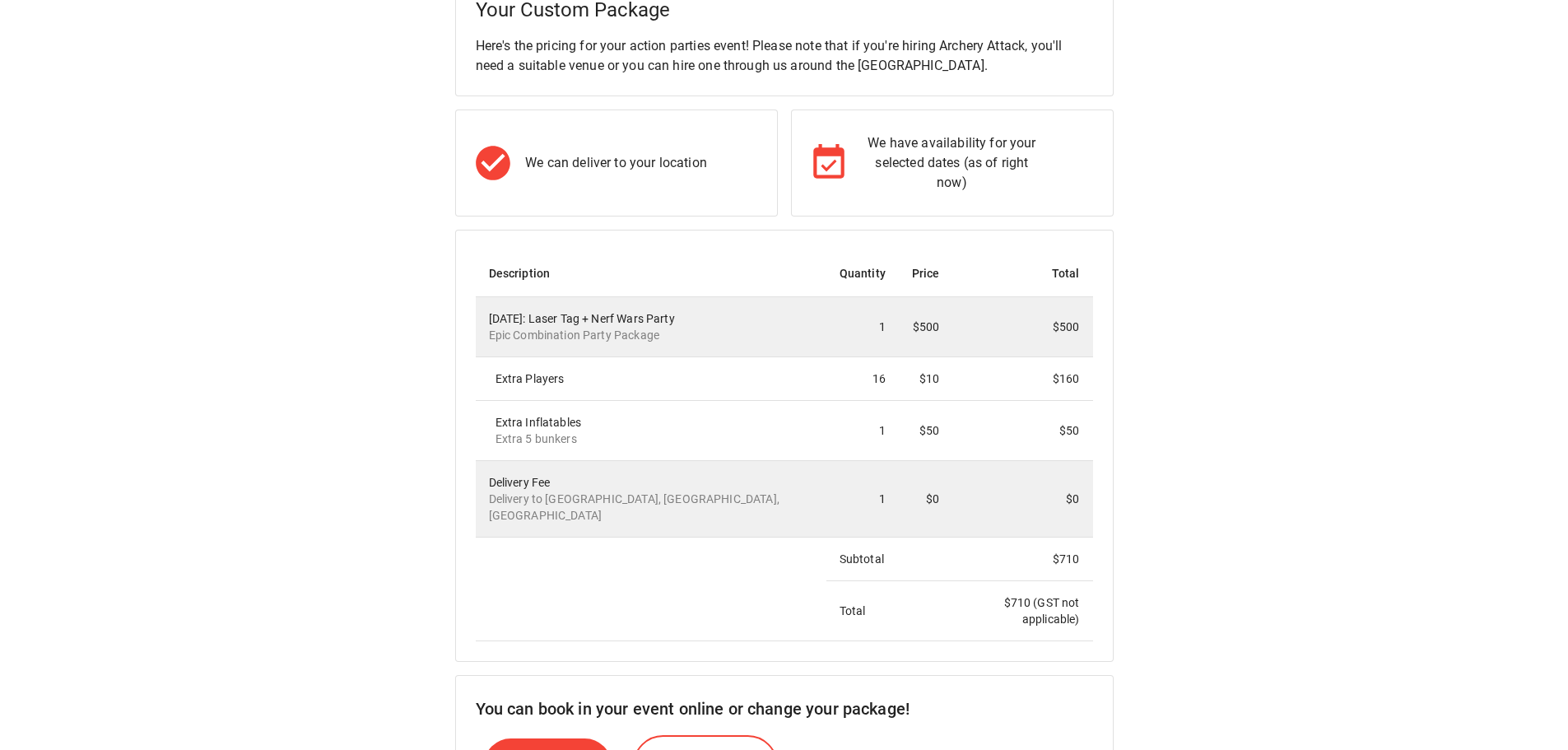
scroll to position [247, 0]
click at [1242, 476] on div "Your Custom Package Here's the pricing for your action parties event! Please no…" at bounding box center [784, 461] width 1528 height 971
click at [1215, 174] on div "Your Custom Package Here's the pricing for your action parties event! Please no…" at bounding box center [784, 461] width 1528 height 971
click at [396, 234] on div "Your Custom Package Here's the pricing for your action parties event! Please no…" at bounding box center [784, 461] width 1528 height 971
click at [293, 208] on div "Your Custom Package Here's the pricing for your action parties event! Please no…" at bounding box center [784, 461] width 1528 height 971
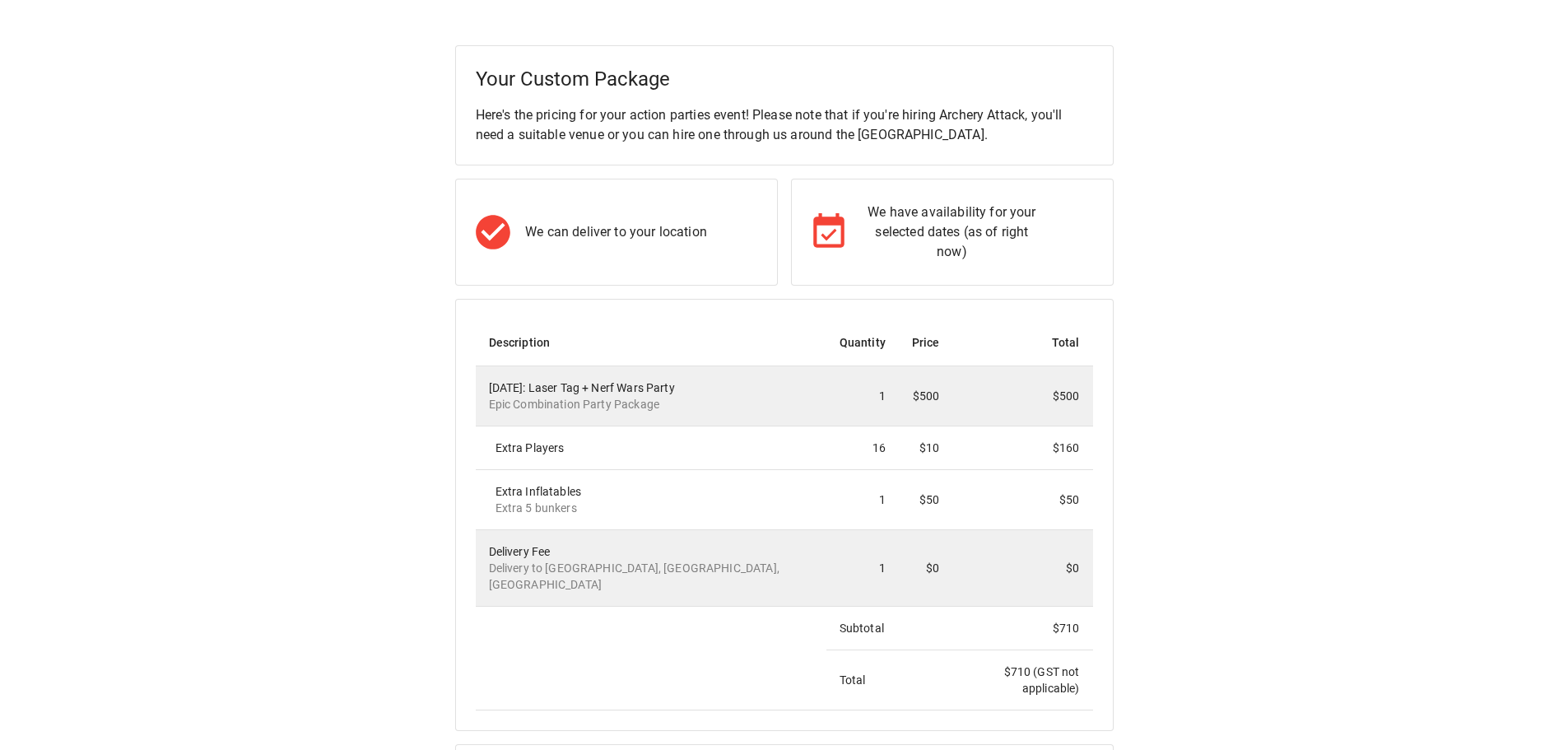
scroll to position [0, 0]
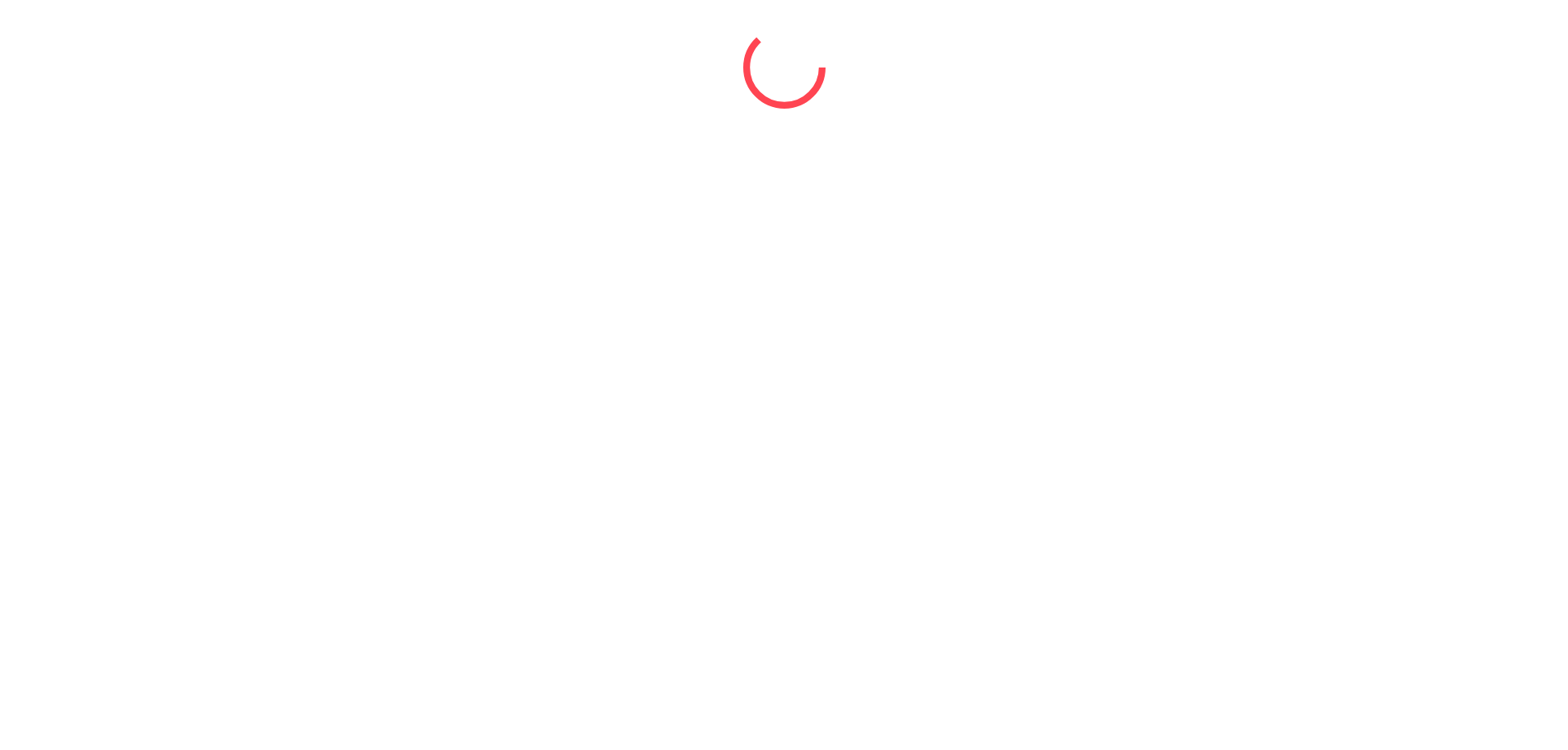
select select "*"
select select "****"
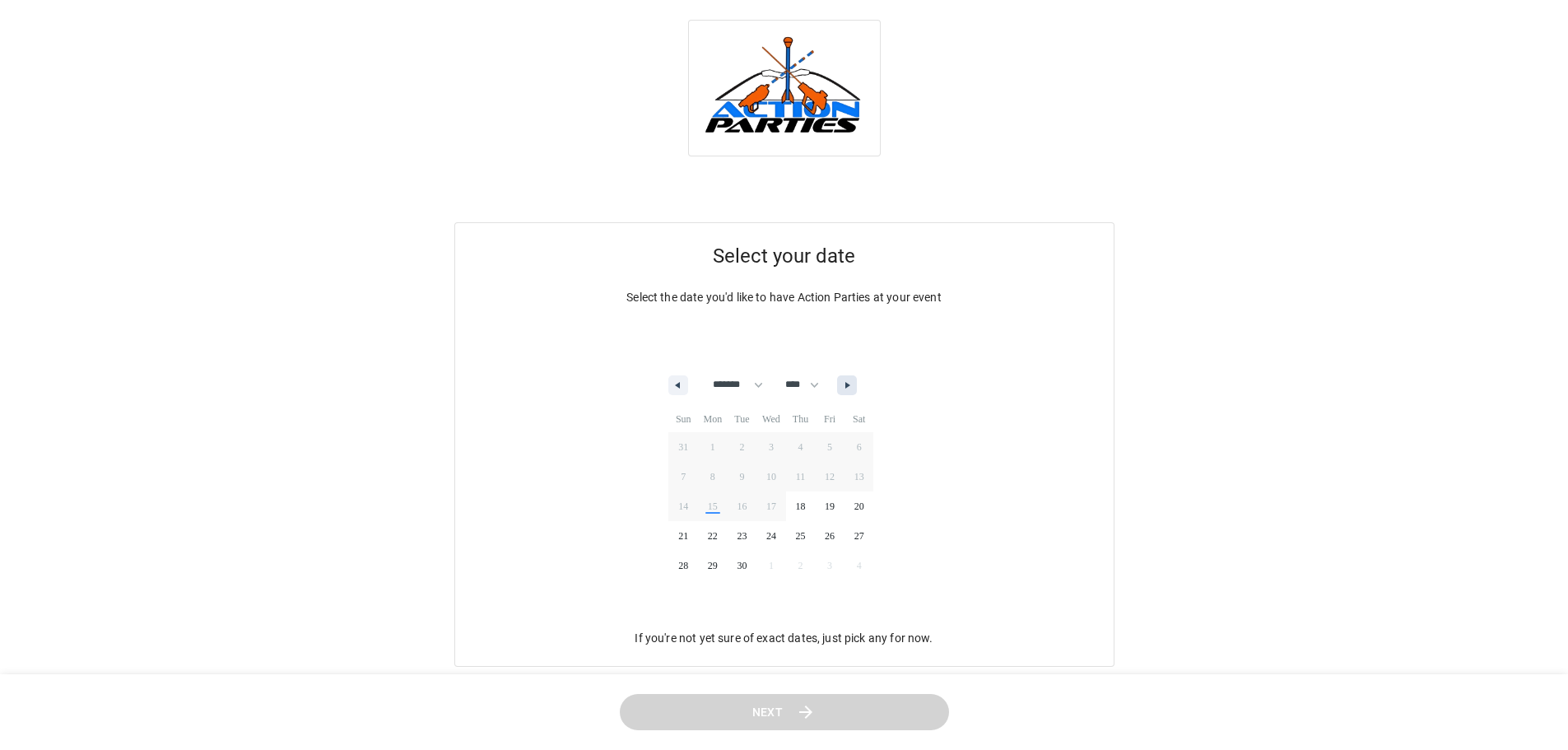
click at [853, 382] on icon "button" at bounding box center [849, 385] width 8 height 7
select select "*"
click at [842, 475] on span "10" at bounding box center [829, 476] width 30 height 21
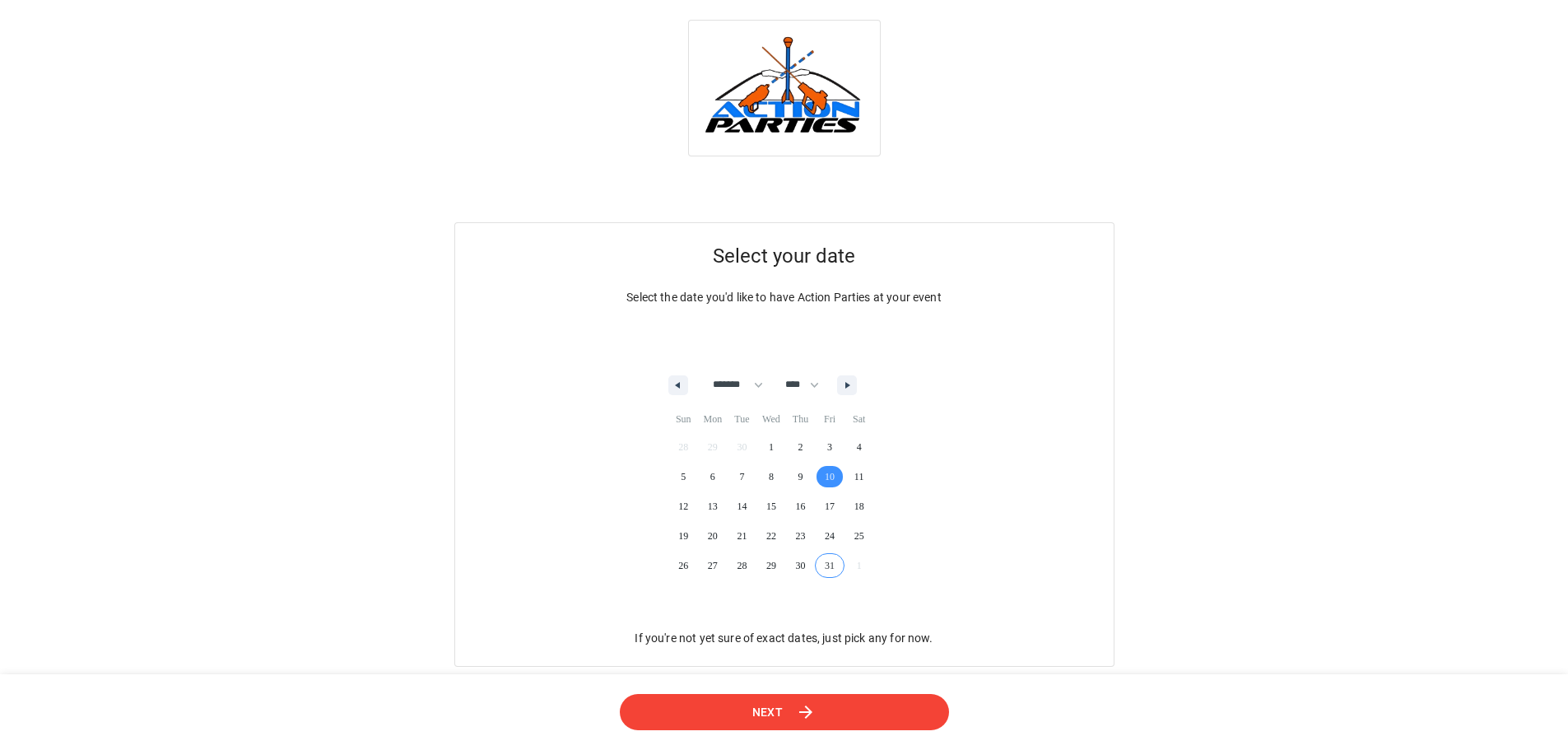
click at [790, 723] on button "Next" at bounding box center [784, 712] width 329 height 37
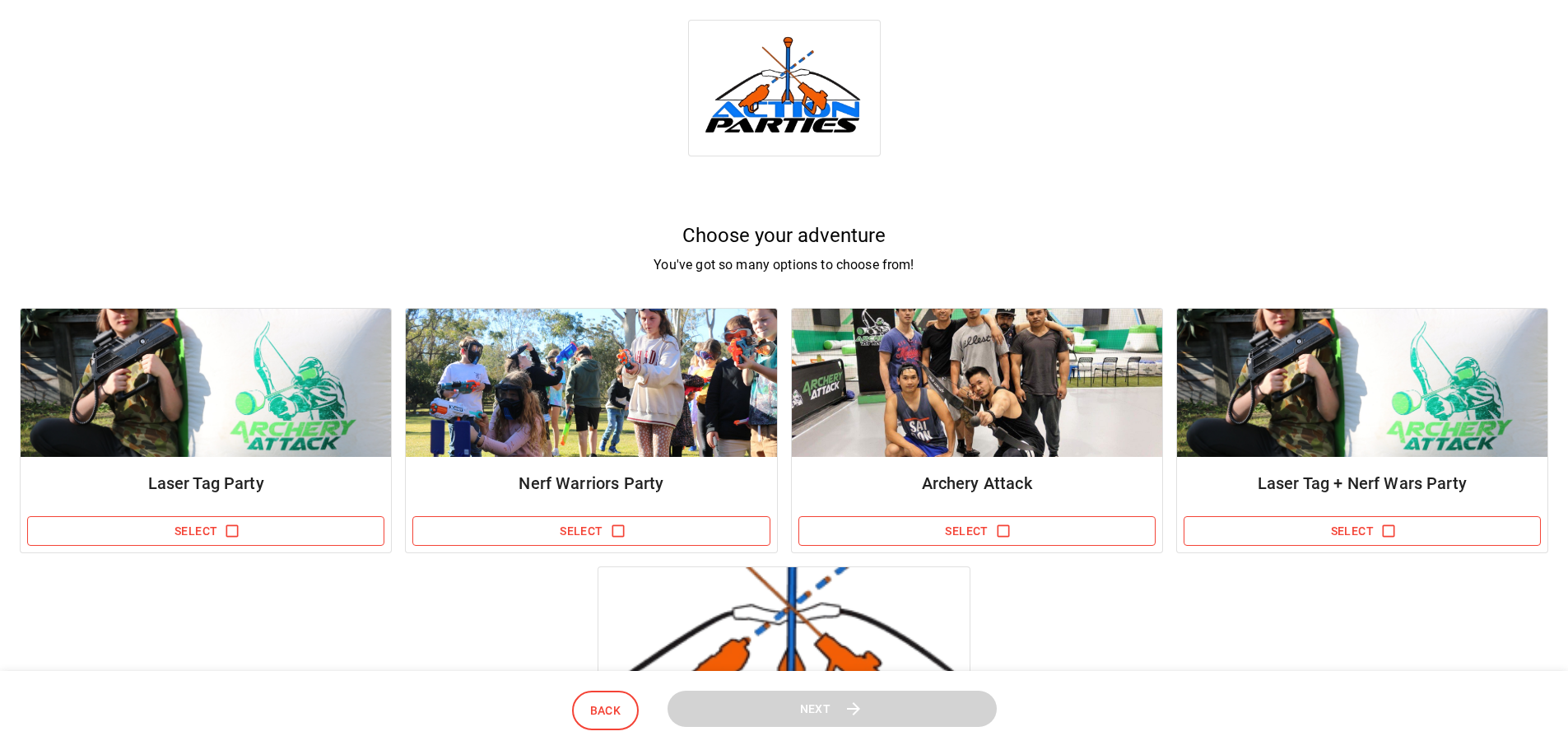
scroll to position [83, 0]
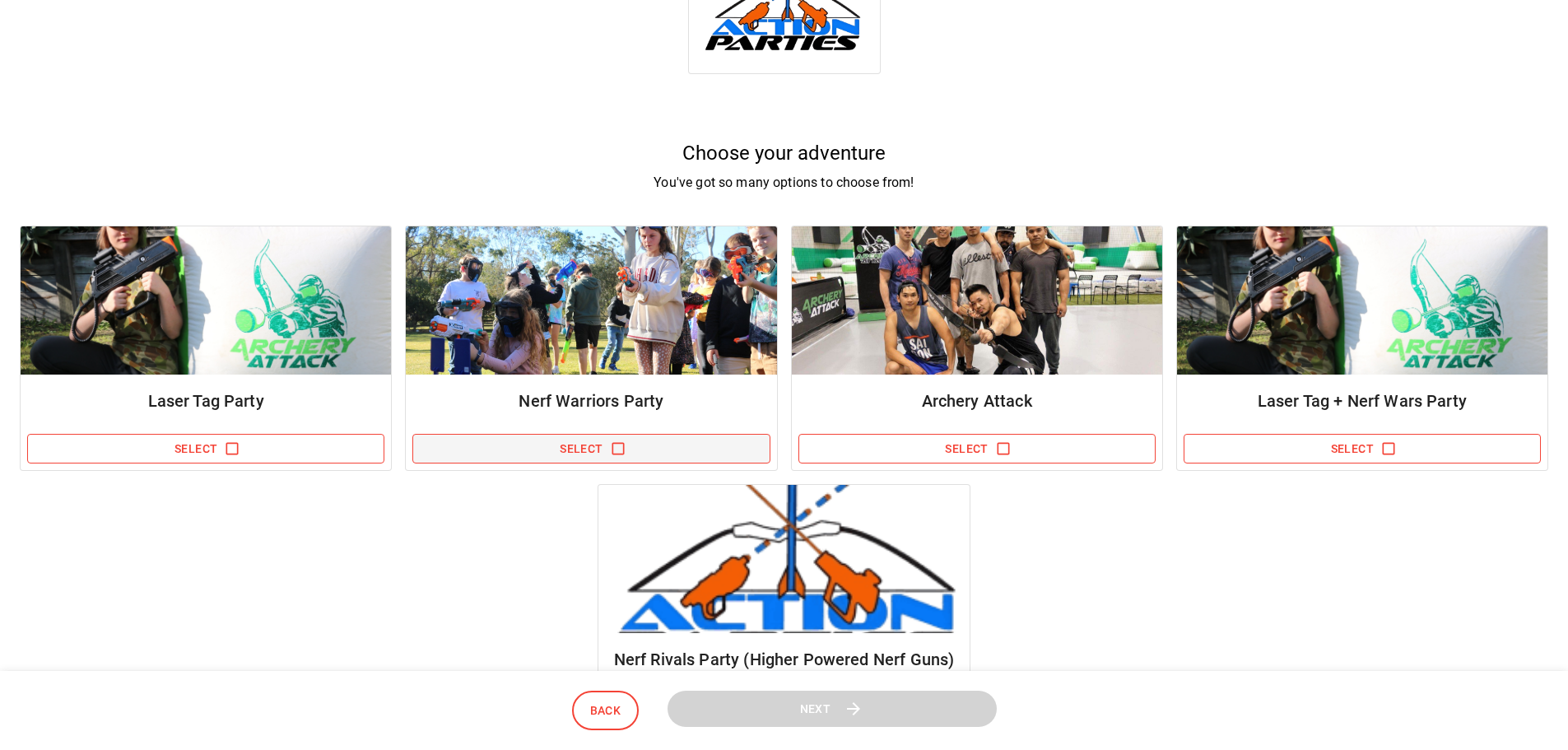
click at [610, 448] on button "Select" at bounding box center [591, 449] width 357 height 31
